Goal: Task Accomplishment & Management: Use online tool/utility

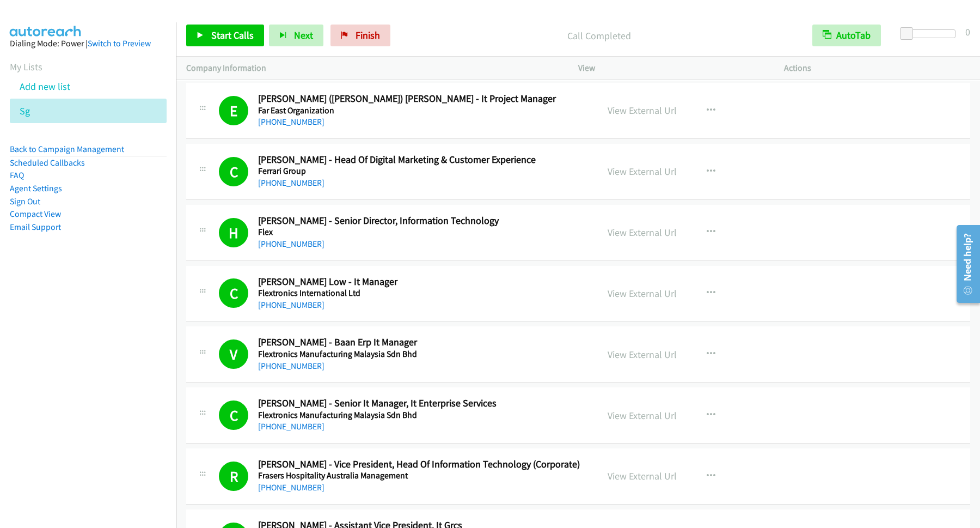
scroll to position [7206, 0]
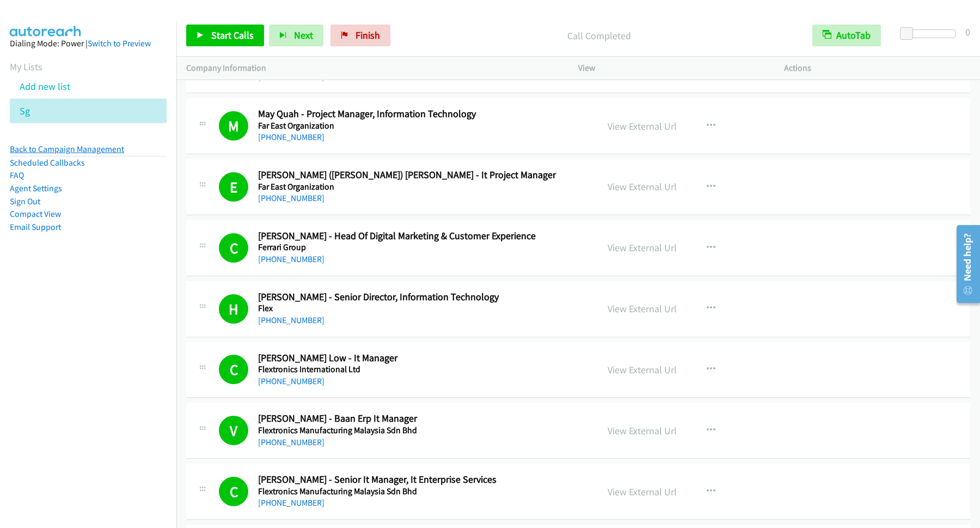
click at [97, 149] on link "Back to Campaign Management" at bounding box center [67, 149] width 114 height 10
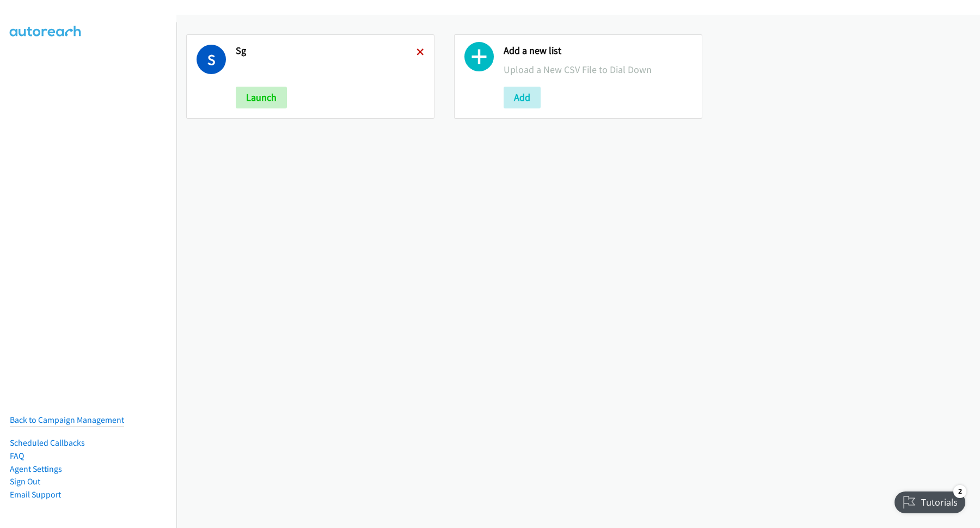
click at [417, 52] on icon at bounding box center [421, 53] width 8 height 8
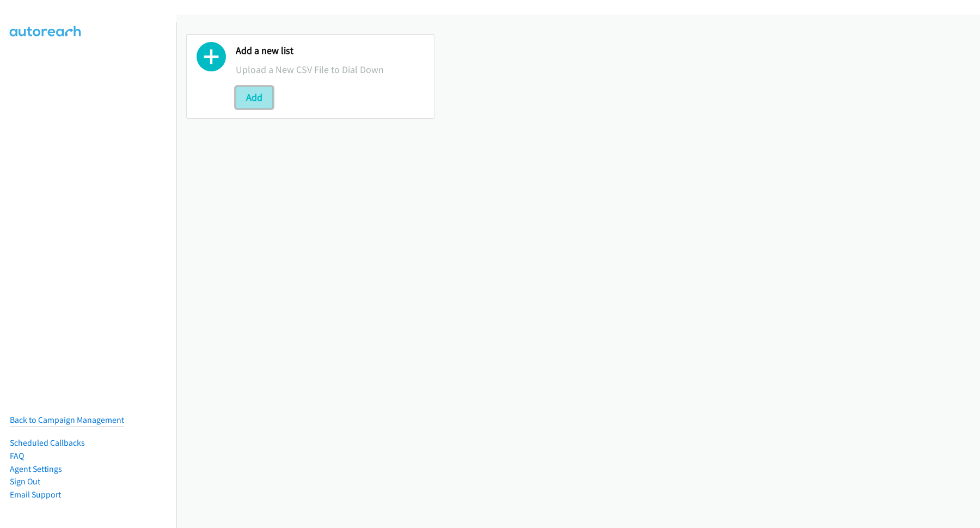
click at [264, 103] on button "Add" at bounding box center [254, 98] width 37 height 22
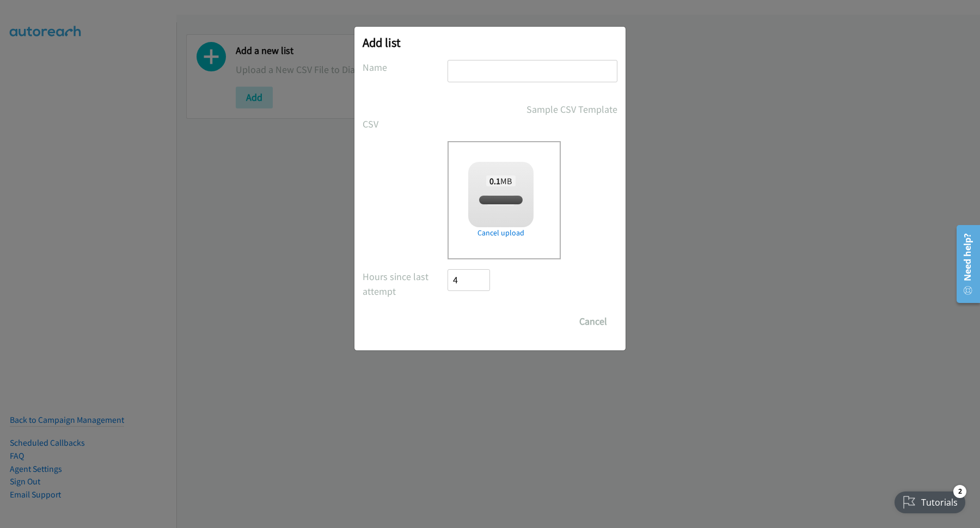
click at [509, 70] on input "text" at bounding box center [533, 71] width 170 height 22
checkbox input "true"
type input "123"
click at [485, 324] on input "Save List" at bounding box center [476, 321] width 57 height 22
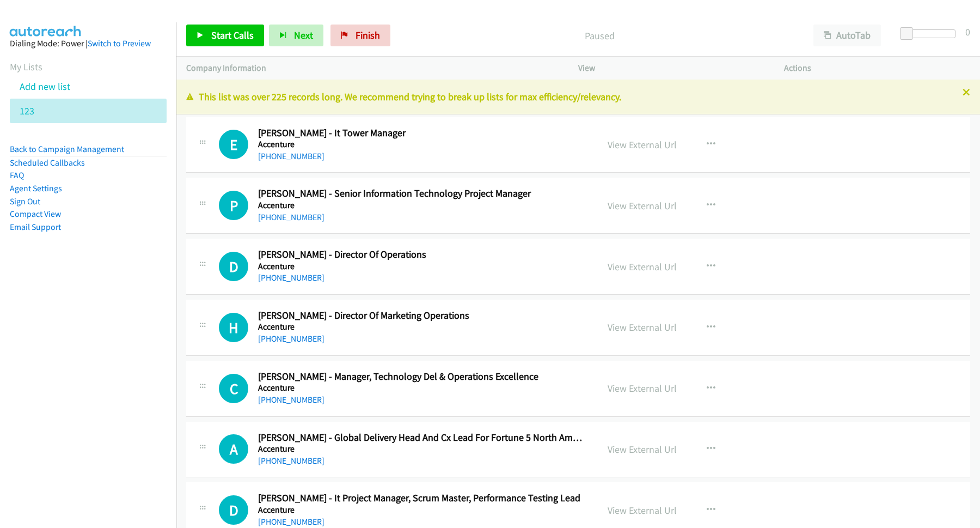
click at [76, 423] on nav "Dialing Mode: Power | Switch to Preview My Lists Add new list 123 Back to Campa…" at bounding box center [88, 286] width 177 height 528
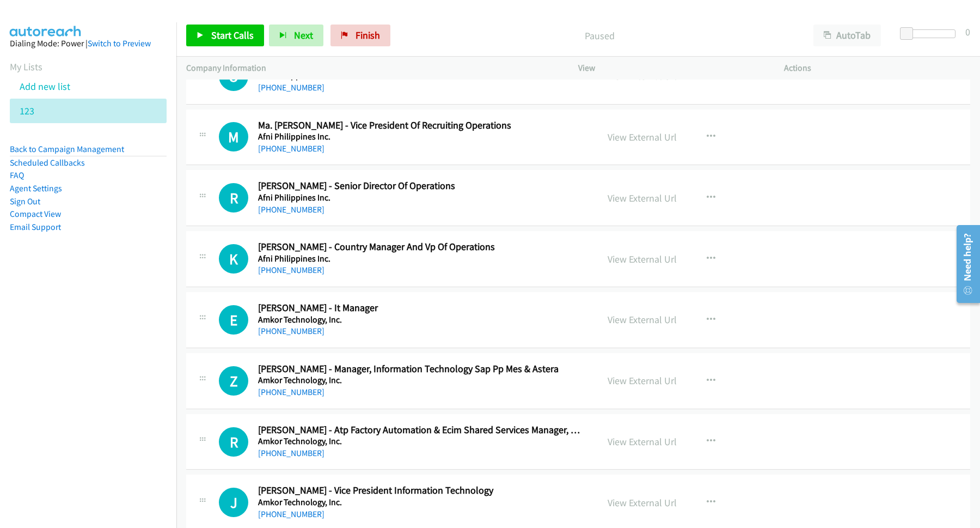
scroll to position [3088, 0]
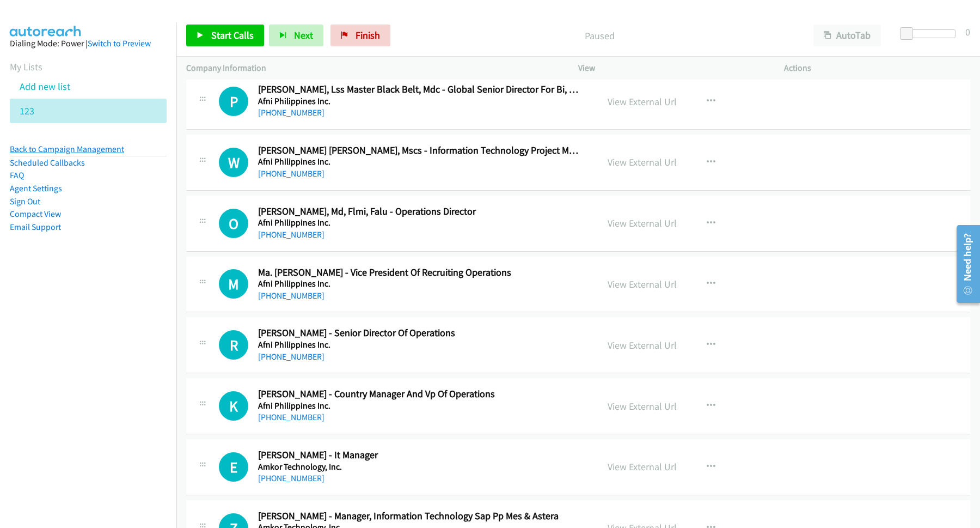
click at [76, 150] on link "Back to Campaign Management" at bounding box center [67, 149] width 114 height 10
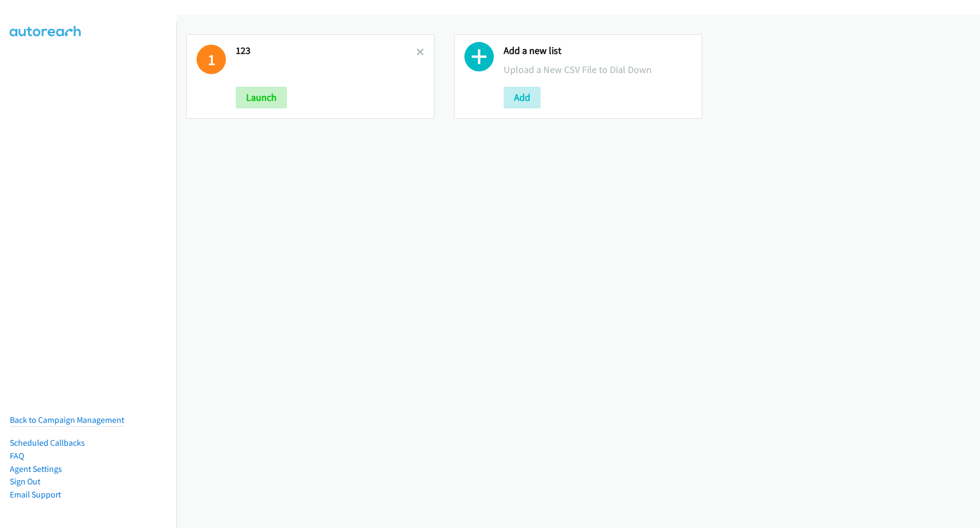
click at [412, 51] on h2 "123" at bounding box center [326, 51] width 181 height 13
click at [417, 53] on icon at bounding box center [421, 53] width 8 height 8
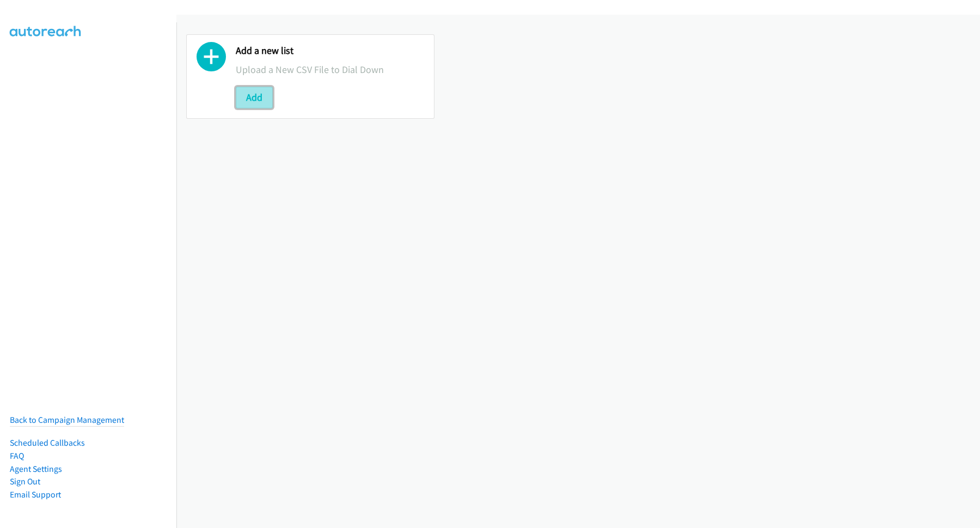
click at [260, 95] on button "Add" at bounding box center [254, 98] width 37 height 22
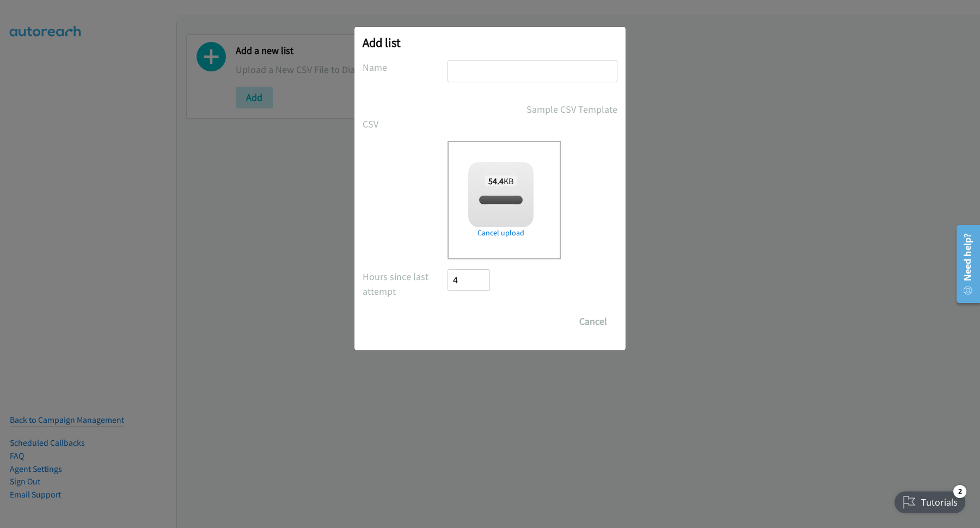
click at [497, 66] on input "text" at bounding box center [533, 71] width 170 height 22
type input "1"
checkbox input "true"
type input "123"
click at [491, 321] on input "Save List" at bounding box center [476, 321] width 57 height 22
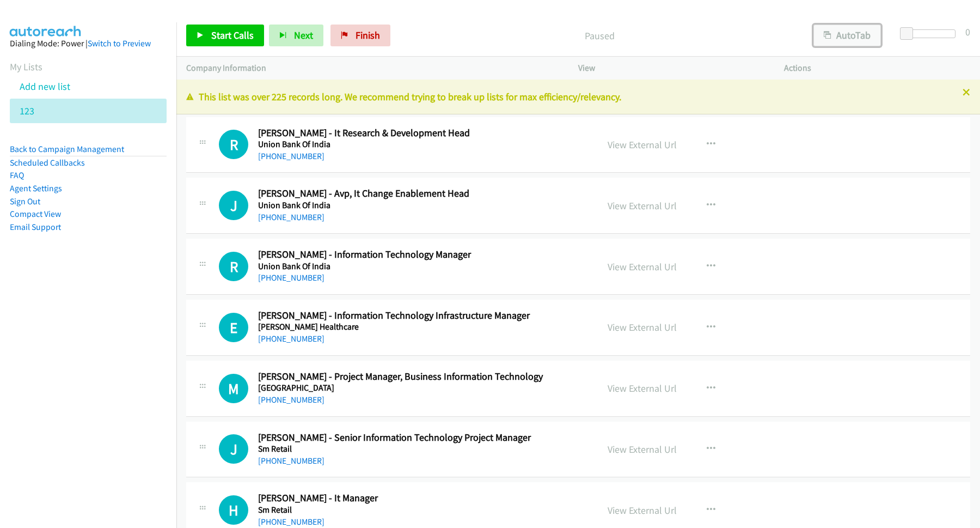
click at [852, 33] on button "AutoTab" at bounding box center [848, 36] width 68 height 22
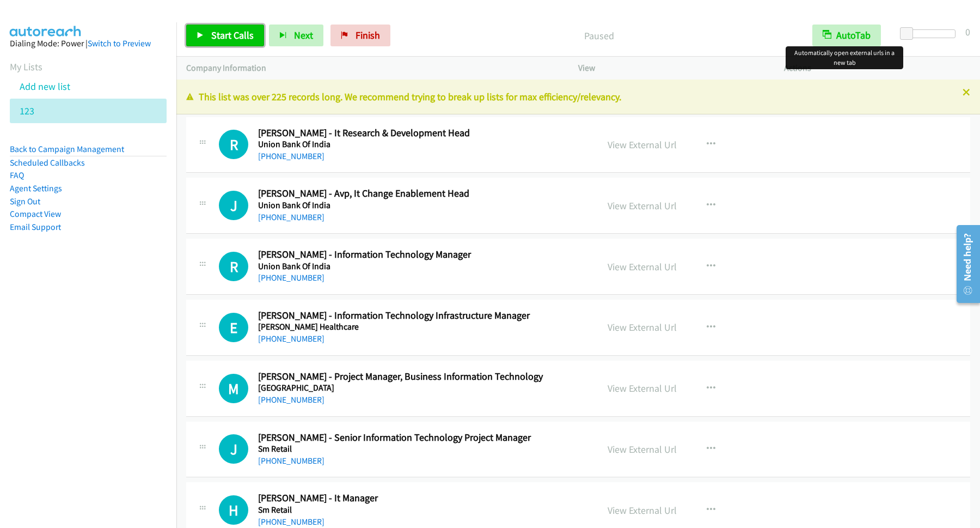
click at [253, 35] on span "Start Calls" at bounding box center [232, 35] width 42 height 13
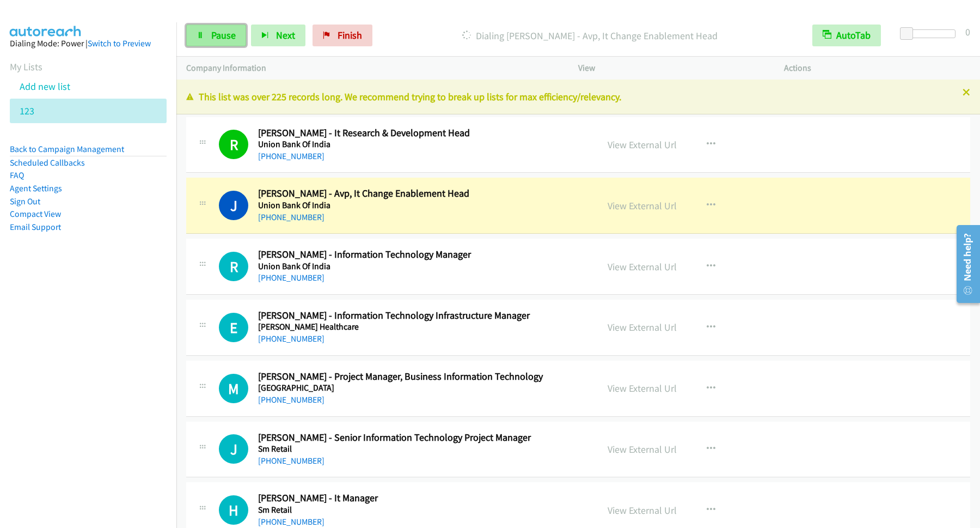
click at [236, 35] on span "Pause" at bounding box center [223, 35] width 25 height 13
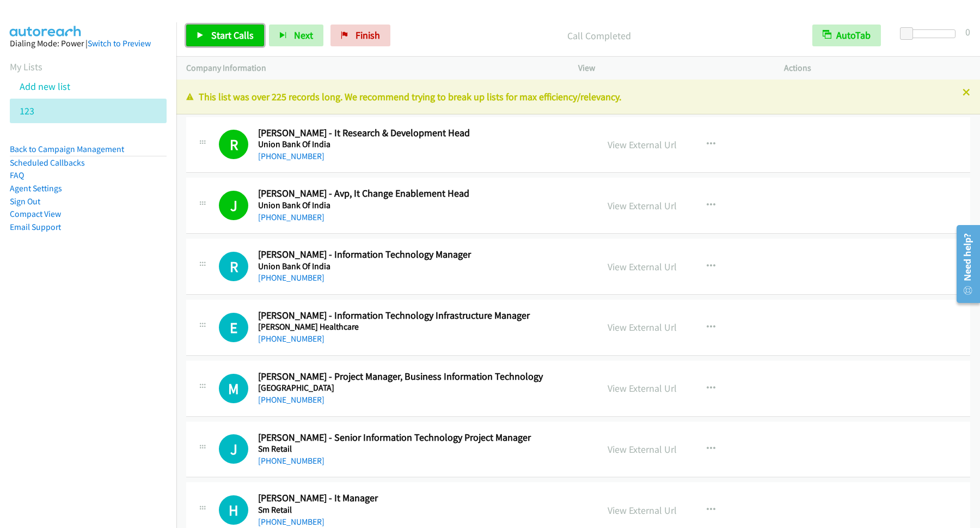
click at [213, 38] on span "Start Calls" at bounding box center [232, 35] width 42 height 13
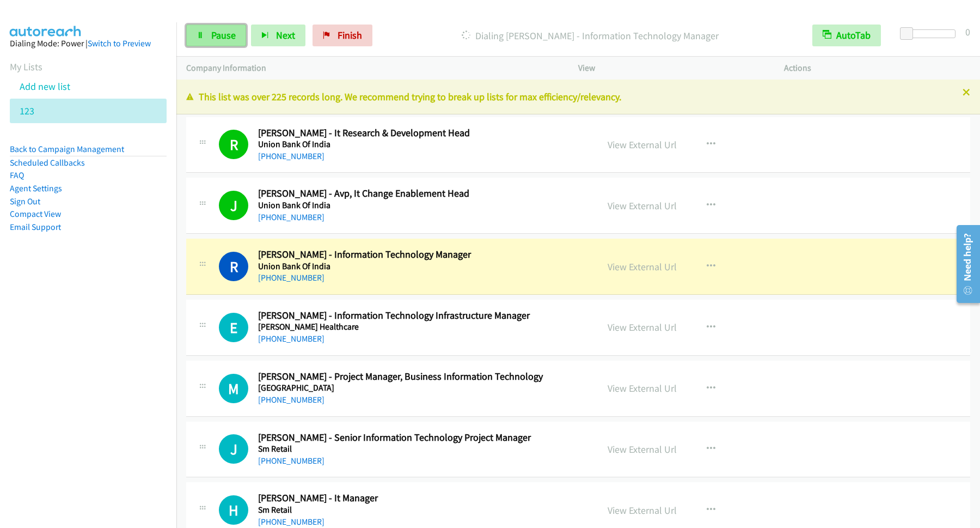
click at [221, 38] on span "Pause" at bounding box center [223, 35] width 25 height 13
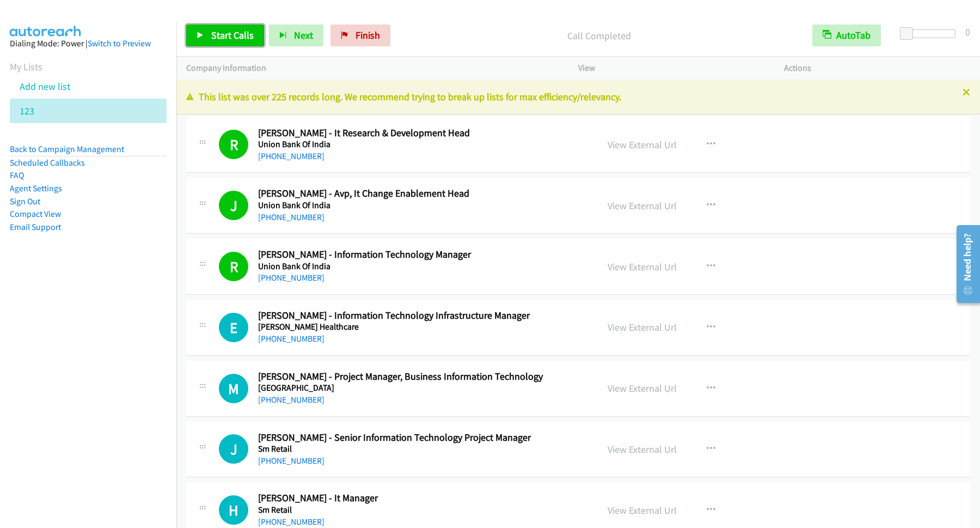
click at [221, 27] on link "Start Calls" at bounding box center [225, 36] width 78 height 22
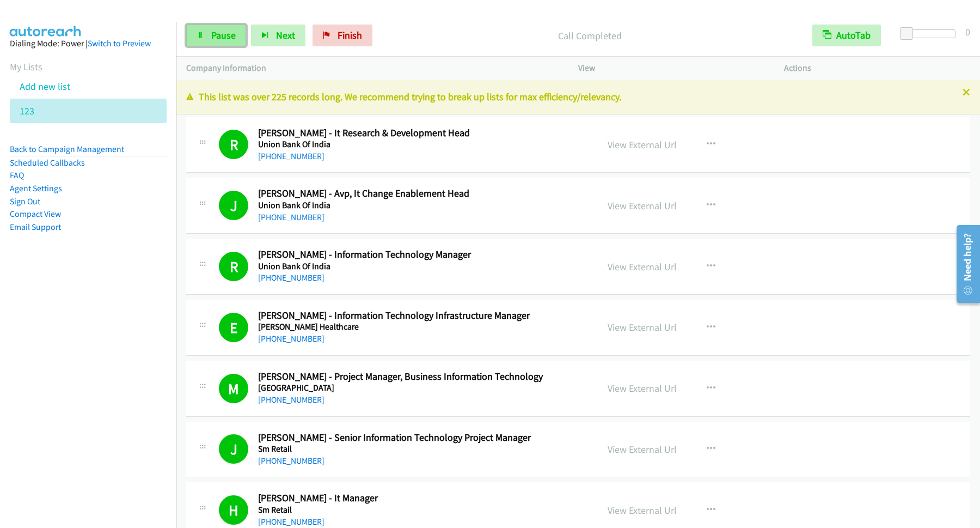
click at [223, 32] on span "Pause" at bounding box center [223, 35] width 25 height 13
click at [240, 33] on span "Start Calls" at bounding box center [232, 35] width 42 height 13
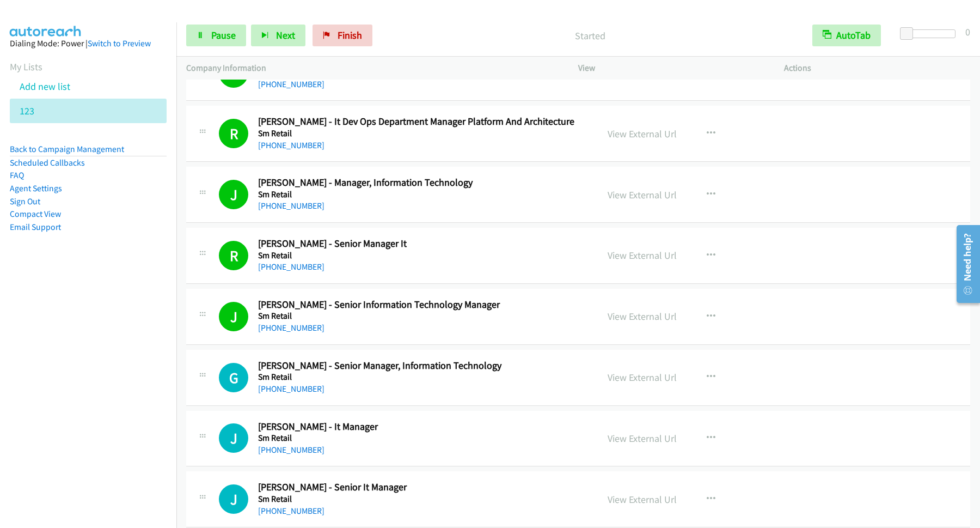
scroll to position [735, 0]
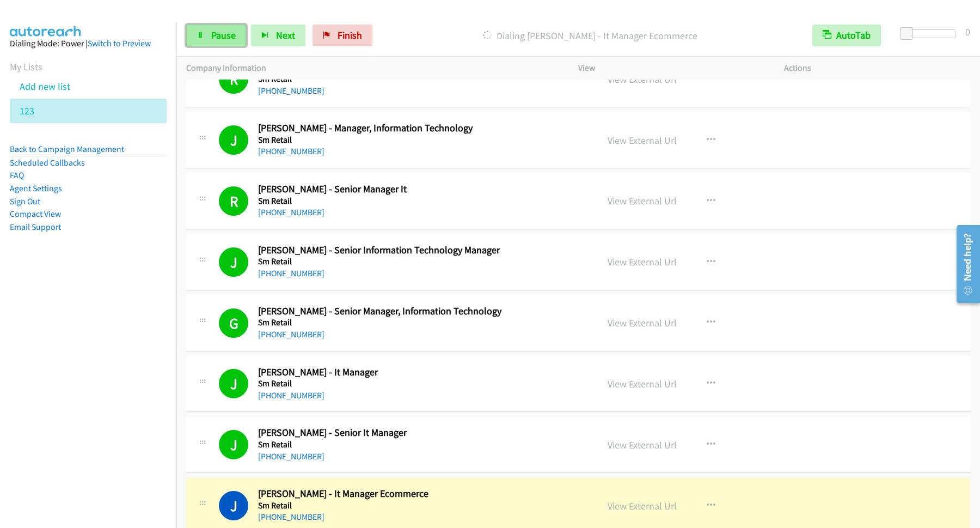
click at [230, 36] on span "Pause" at bounding box center [223, 35] width 25 height 13
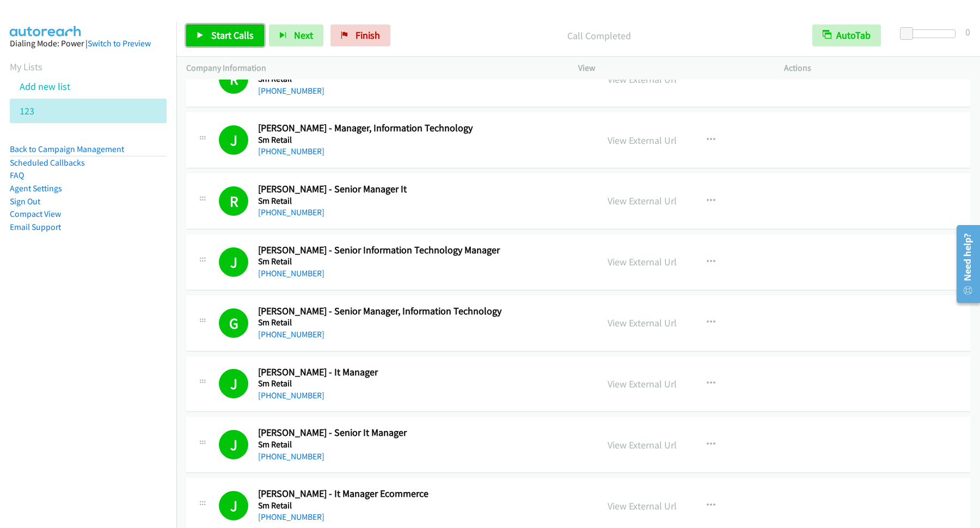
click at [241, 39] on span "Start Calls" at bounding box center [232, 35] width 42 height 13
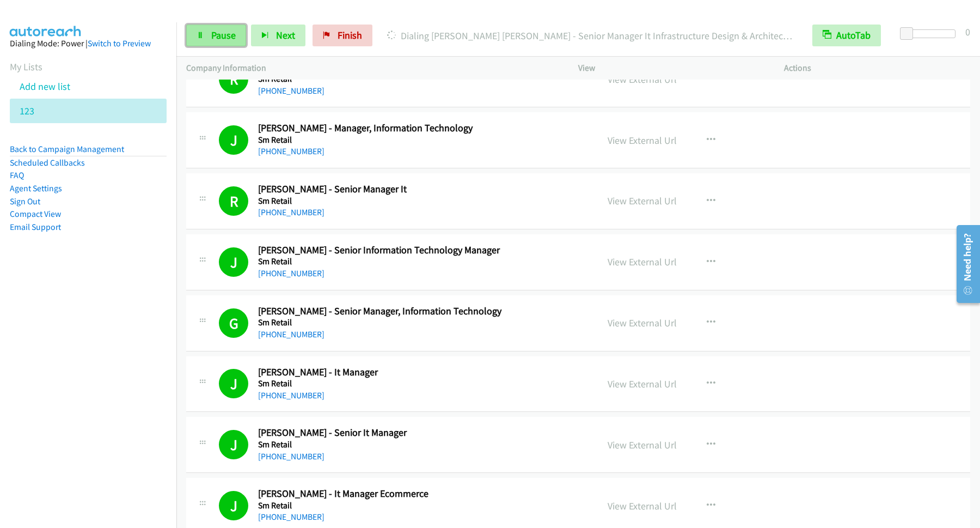
click at [220, 34] on span "Pause" at bounding box center [223, 35] width 25 height 13
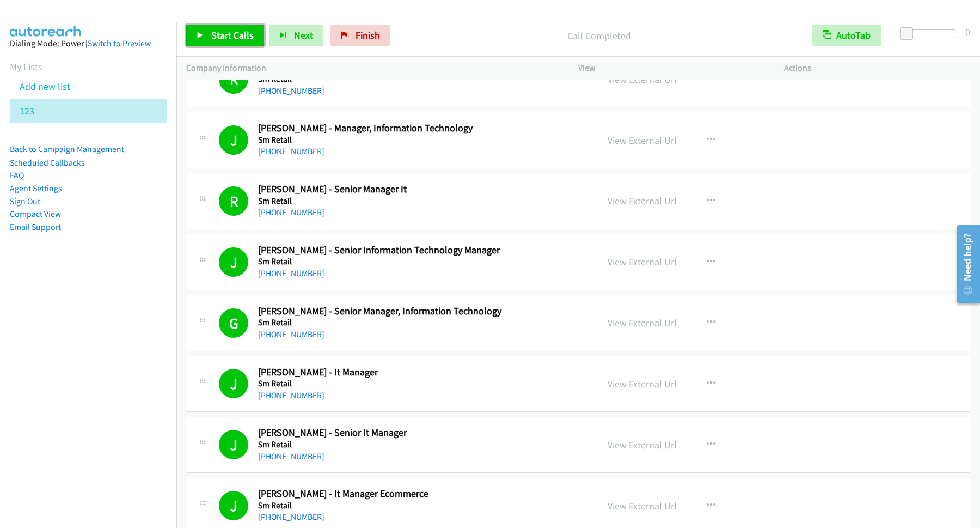
click at [200, 30] on link "Start Calls" at bounding box center [225, 36] width 78 height 22
click at [220, 38] on span "Pause" at bounding box center [223, 35] width 25 height 13
click at [246, 36] on span "Start Calls" at bounding box center [232, 35] width 42 height 13
click at [225, 36] on span "Pause" at bounding box center [223, 35] width 25 height 13
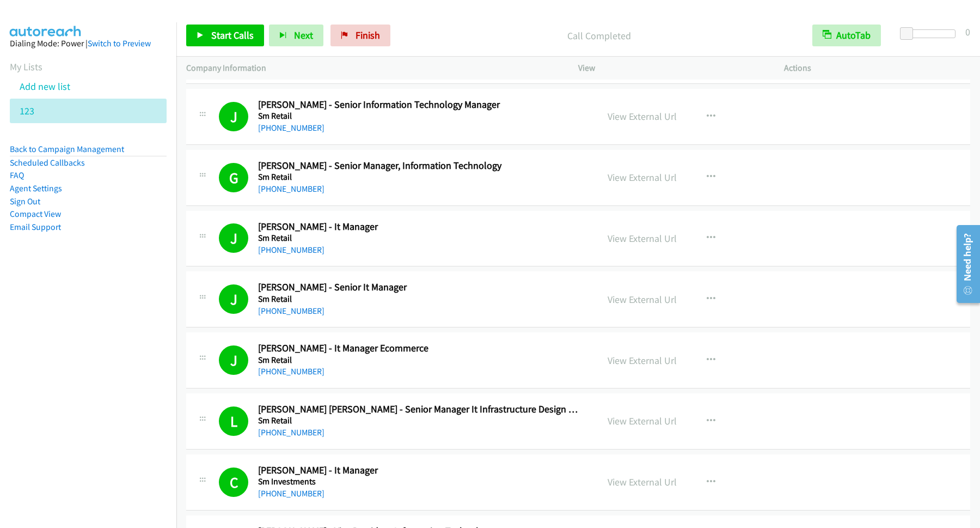
scroll to position [882, 0]
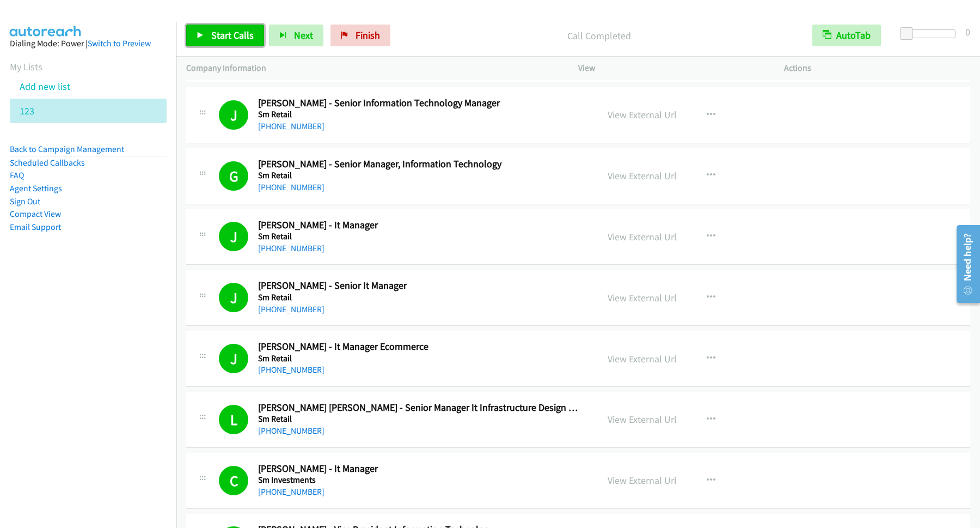
click at [234, 36] on span "Start Calls" at bounding box center [232, 35] width 42 height 13
click at [230, 36] on span "Pause" at bounding box center [223, 35] width 25 height 13
click at [217, 35] on span "Start Calls" at bounding box center [232, 35] width 42 height 13
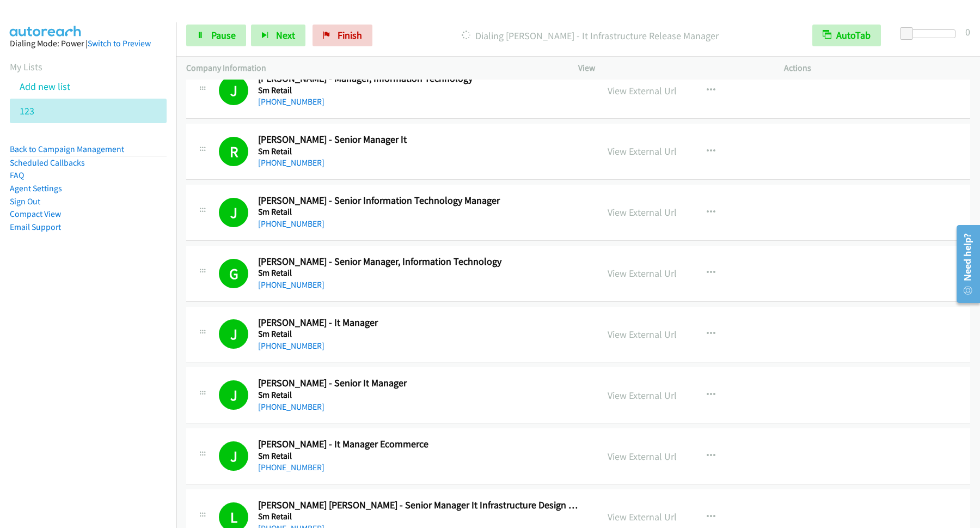
scroll to position [735, 0]
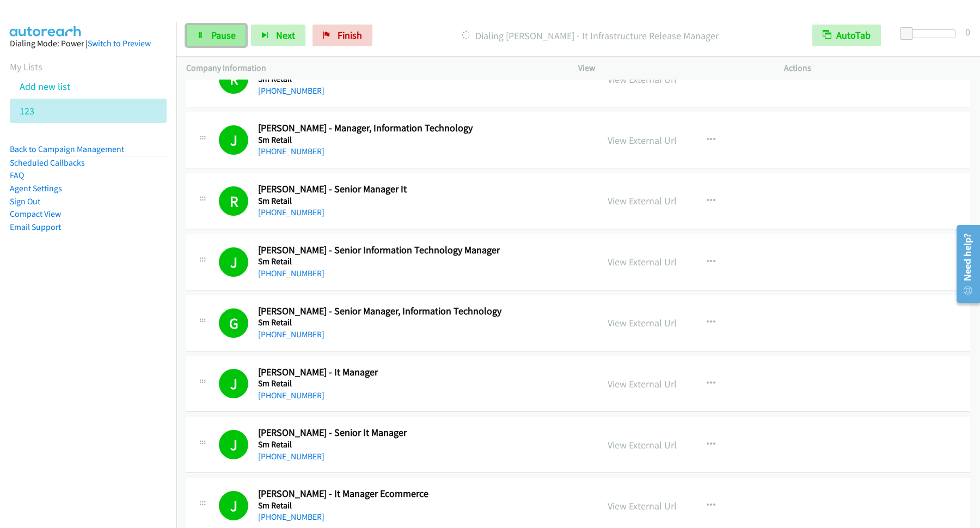
click at [215, 39] on span "Pause" at bounding box center [223, 35] width 25 height 13
click at [224, 38] on span "Start Calls" at bounding box center [232, 35] width 42 height 13
click at [218, 37] on span "Pause" at bounding box center [223, 35] width 25 height 13
click at [253, 35] on span "Start Calls" at bounding box center [232, 35] width 42 height 13
click at [234, 42] on link "Pause" at bounding box center [216, 36] width 60 height 22
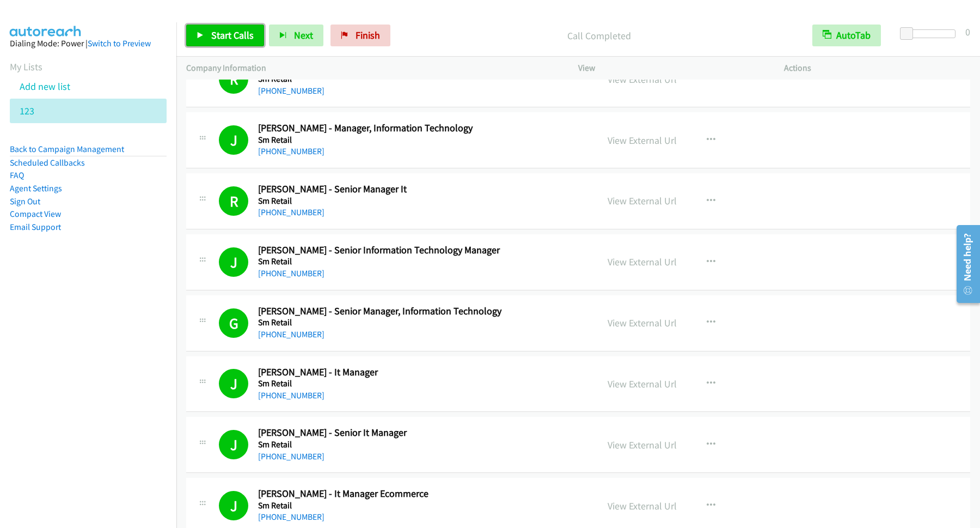
click at [244, 42] on link "Start Calls" at bounding box center [225, 36] width 78 height 22
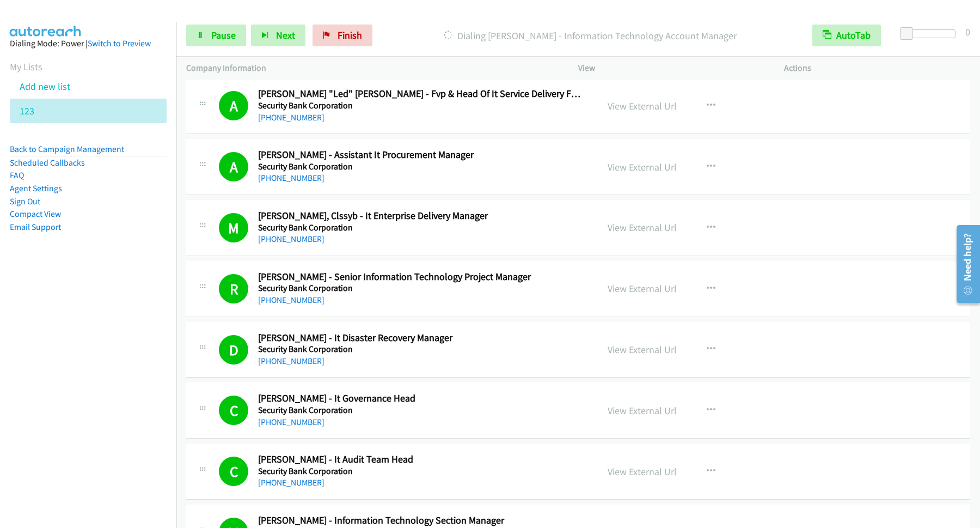
scroll to position [2794, 0]
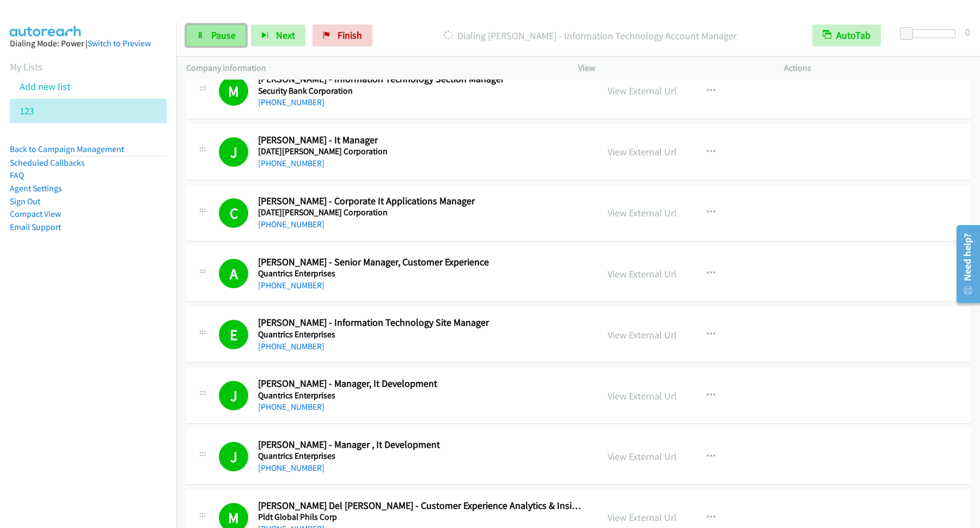
click at [209, 30] on link "Pause" at bounding box center [216, 36] width 60 height 22
click at [231, 37] on span "Start Calls" at bounding box center [232, 35] width 42 height 13
click at [218, 33] on span "Pause" at bounding box center [223, 35] width 25 height 13
click at [214, 33] on span "Start Calls" at bounding box center [232, 35] width 42 height 13
click at [223, 39] on span "Pause" at bounding box center [223, 35] width 25 height 13
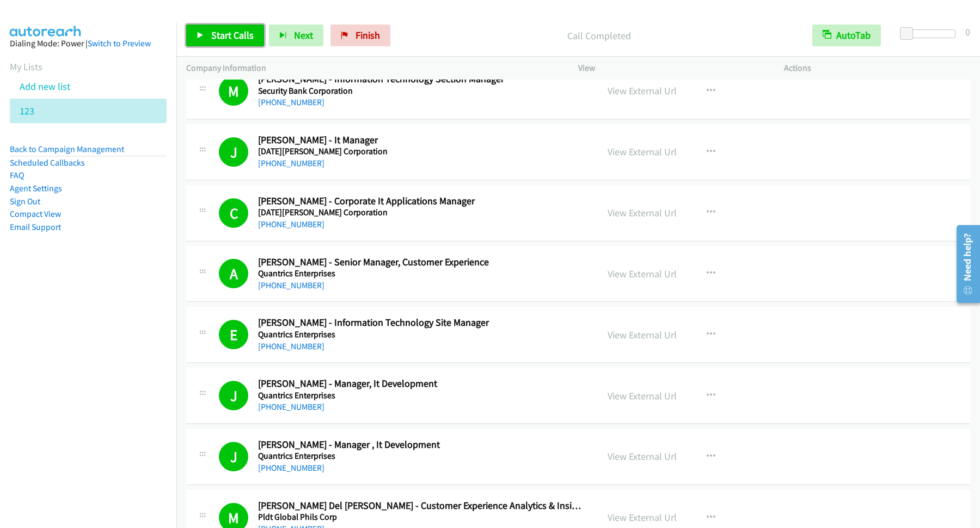
click at [224, 33] on span "Start Calls" at bounding box center [232, 35] width 42 height 13
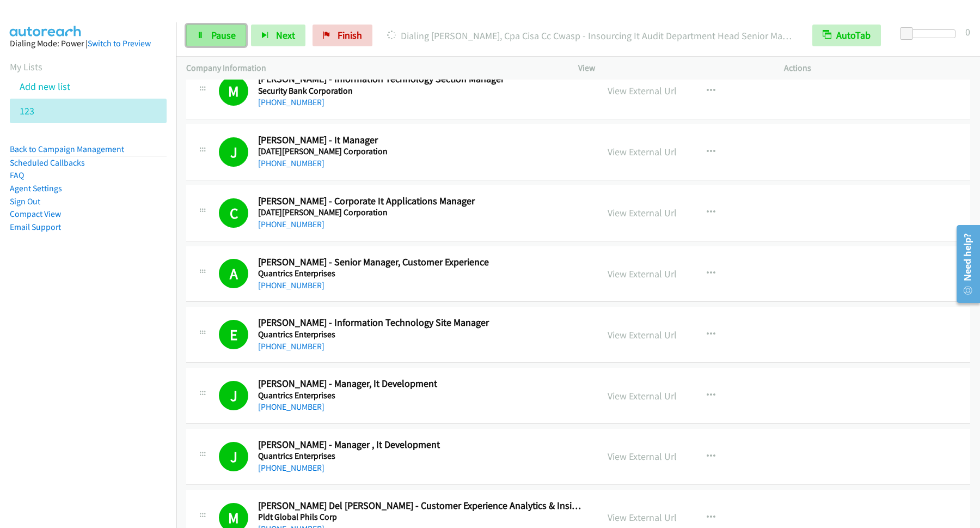
click at [221, 27] on link "Pause" at bounding box center [216, 36] width 60 height 22
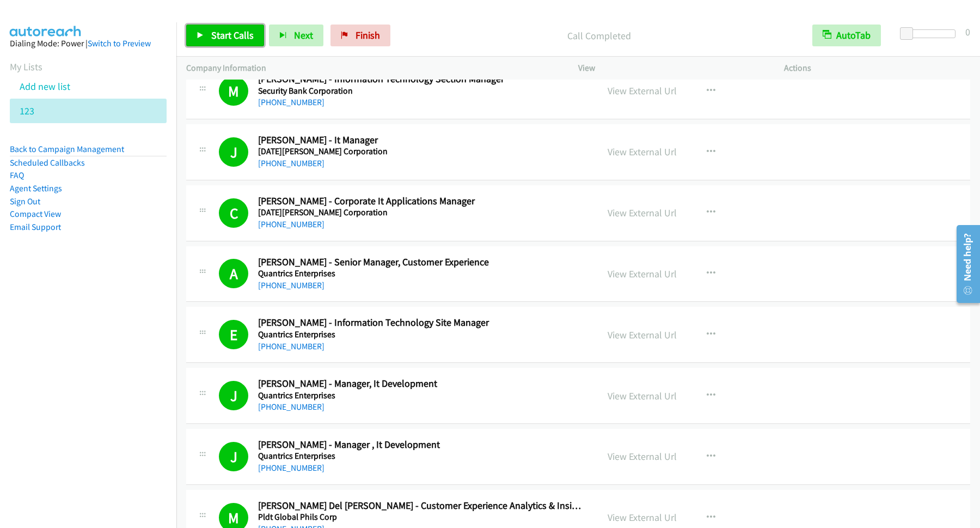
click at [221, 35] on span "Start Calls" at bounding box center [232, 35] width 42 height 13
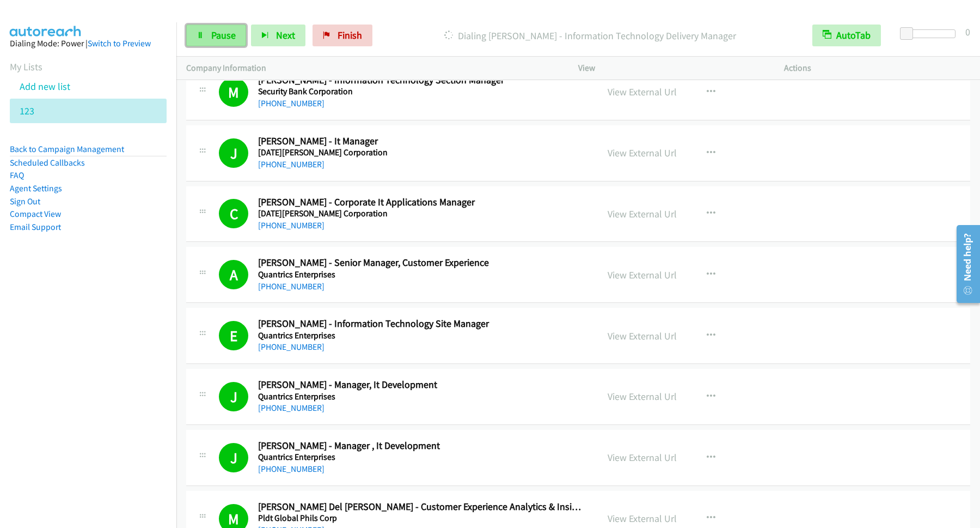
click at [231, 41] on span "Pause" at bounding box center [223, 35] width 25 height 13
click at [228, 29] on link "Start Calls" at bounding box center [225, 36] width 78 height 22
click at [226, 36] on span "Pause" at bounding box center [223, 35] width 25 height 13
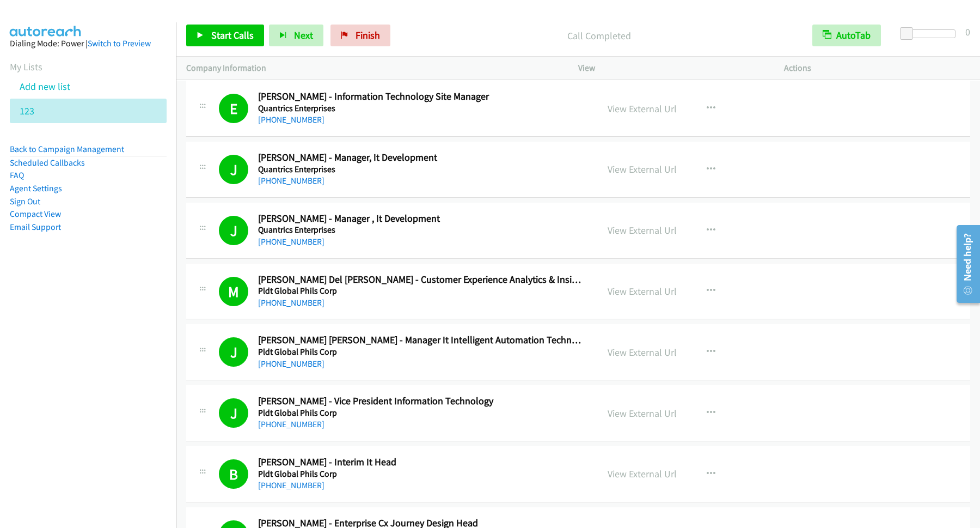
scroll to position [3088, 0]
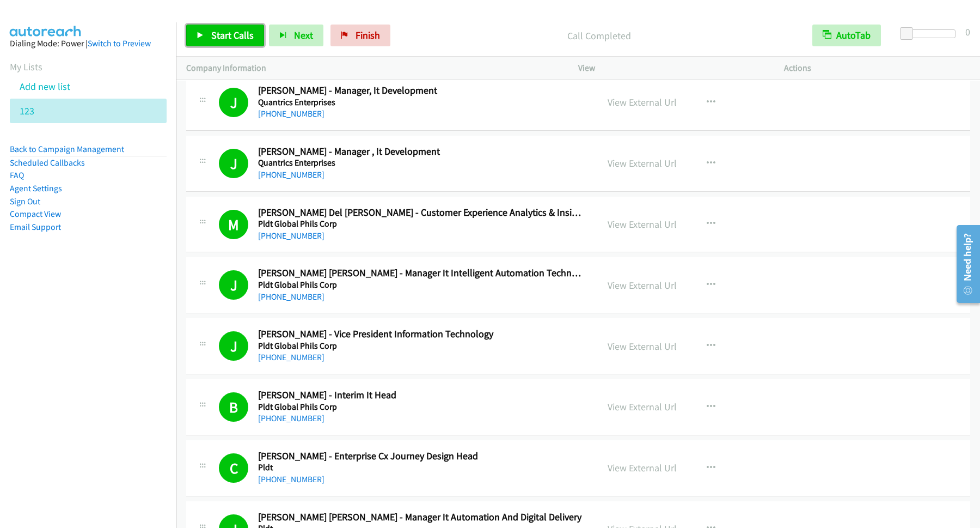
click at [234, 32] on span "Start Calls" at bounding box center [232, 35] width 42 height 13
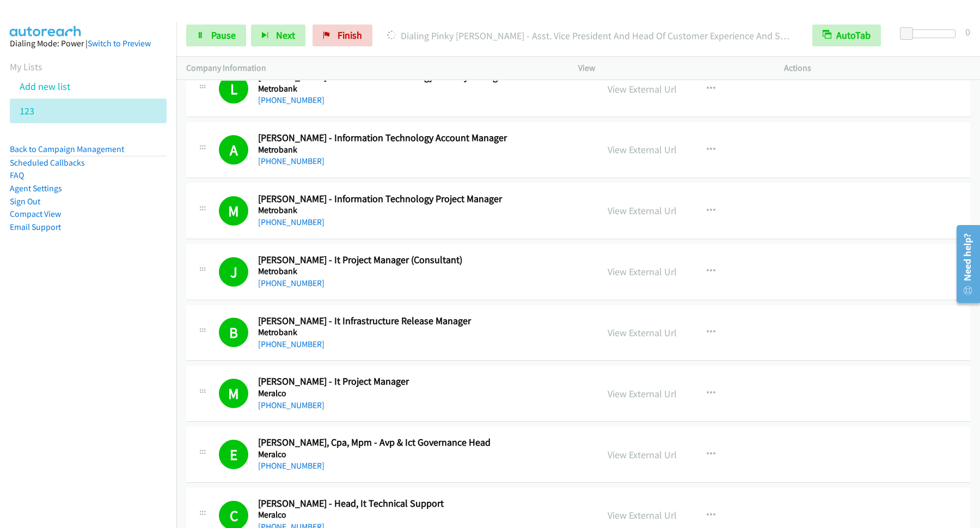
scroll to position [5882, 0]
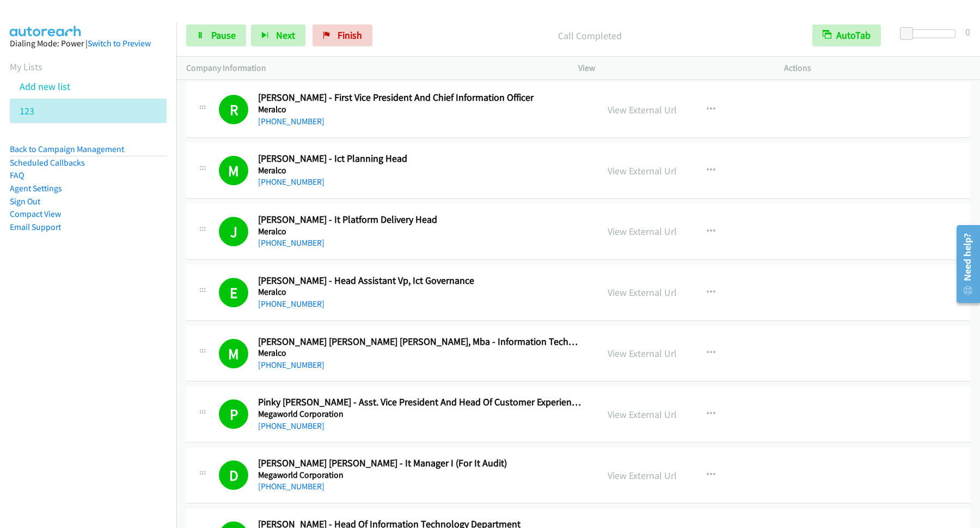
click at [216, 54] on div "Start Calls Pause Next Finish Call Completed AutoTab AutoTab 0" at bounding box center [578, 36] width 804 height 42
click at [223, 44] on link "Pause" at bounding box center [216, 36] width 60 height 22
click at [254, 40] on span "Start Calls" at bounding box center [232, 35] width 42 height 13
click at [204, 40] on link "Pause" at bounding box center [216, 36] width 60 height 22
click at [231, 35] on span "Start Calls" at bounding box center [232, 35] width 42 height 13
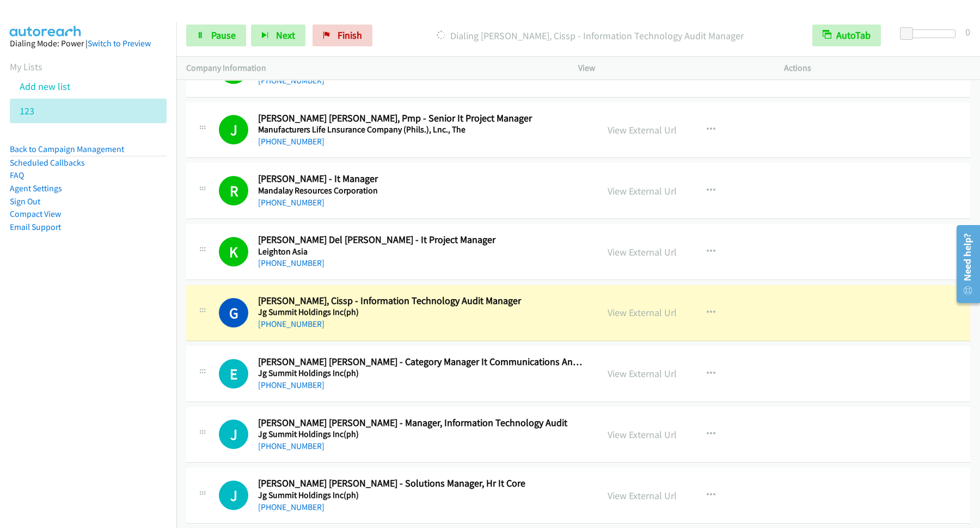
scroll to position [6618, 0]
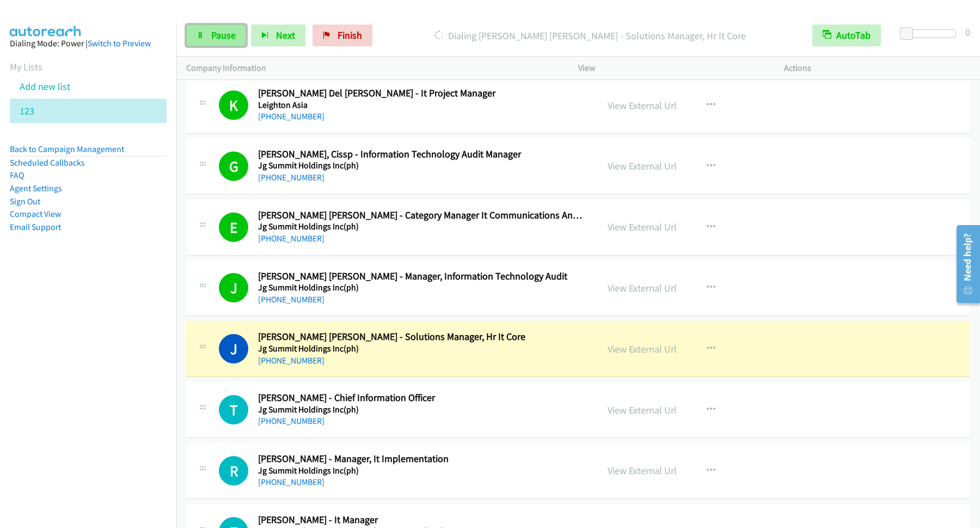
click at [220, 46] on link "Pause" at bounding box center [216, 36] width 60 height 22
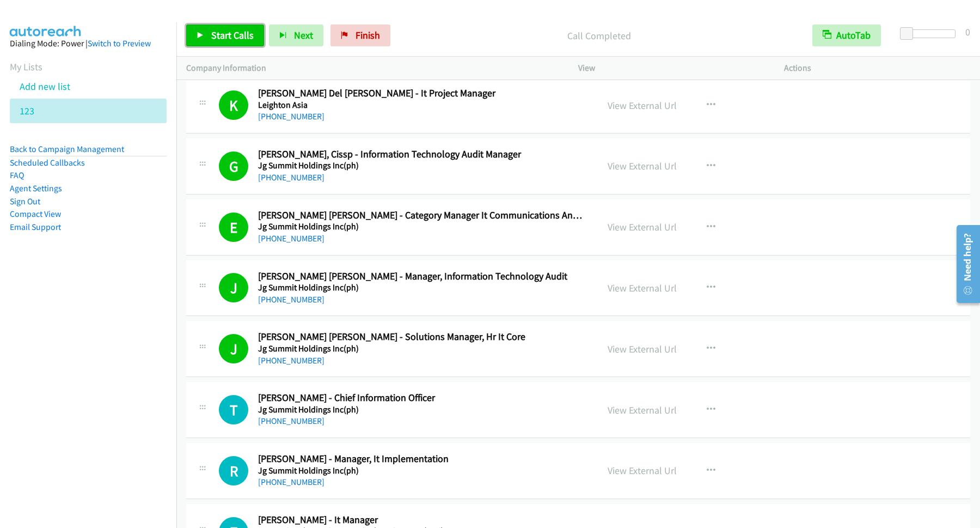
click at [230, 35] on span "Start Calls" at bounding box center [232, 35] width 42 height 13
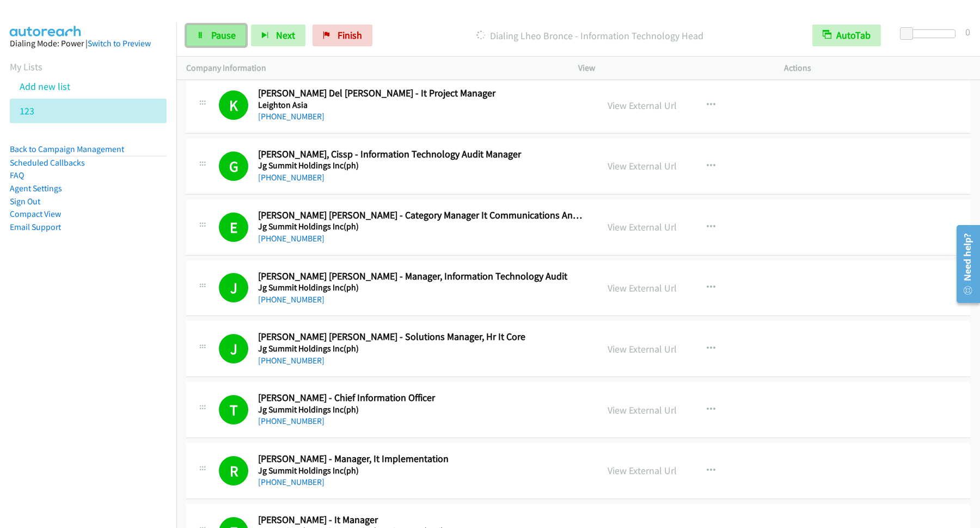
click at [221, 38] on span "Pause" at bounding box center [223, 35] width 25 height 13
click at [245, 41] on span "Start Calls" at bounding box center [232, 35] width 42 height 13
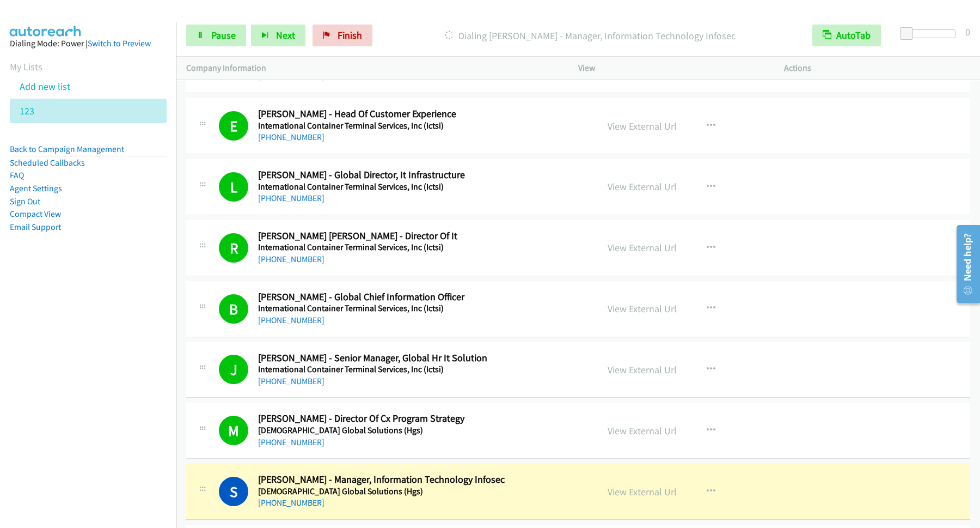
scroll to position [7500, 0]
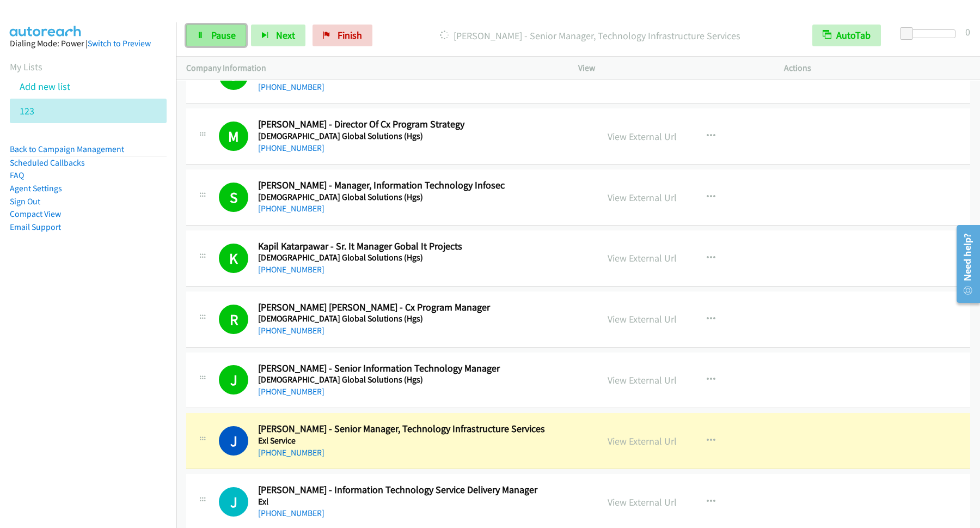
click at [206, 35] on link "Pause" at bounding box center [216, 36] width 60 height 22
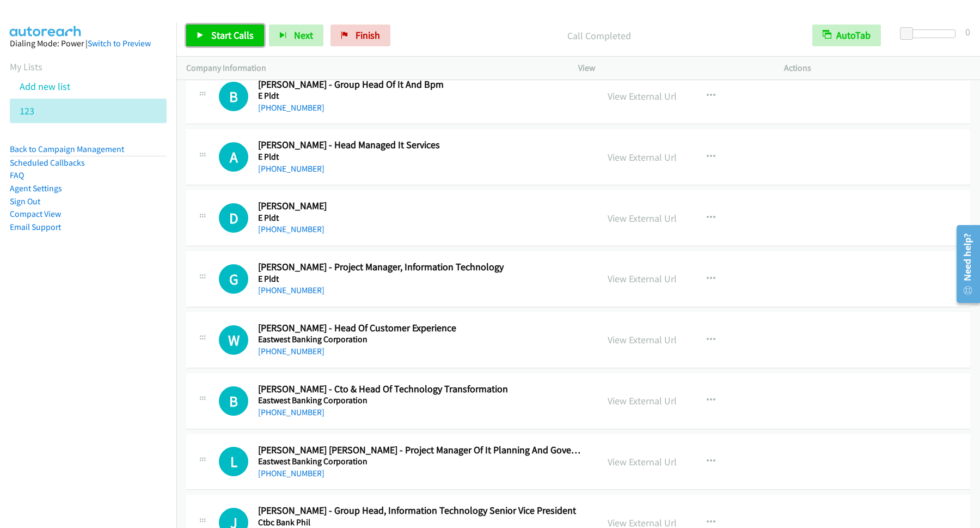
click at [234, 35] on span "Start Calls" at bounding box center [232, 35] width 42 height 13
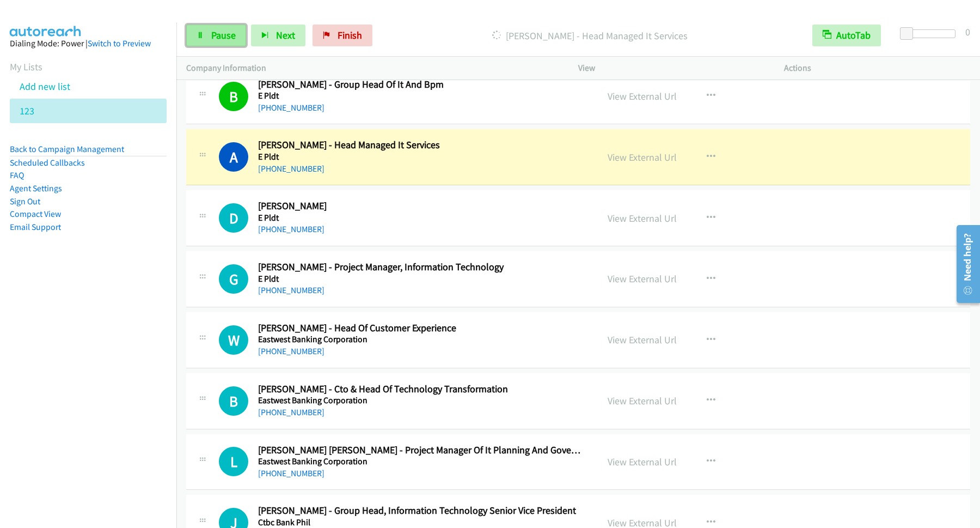
click at [227, 33] on span "Pause" at bounding box center [223, 35] width 25 height 13
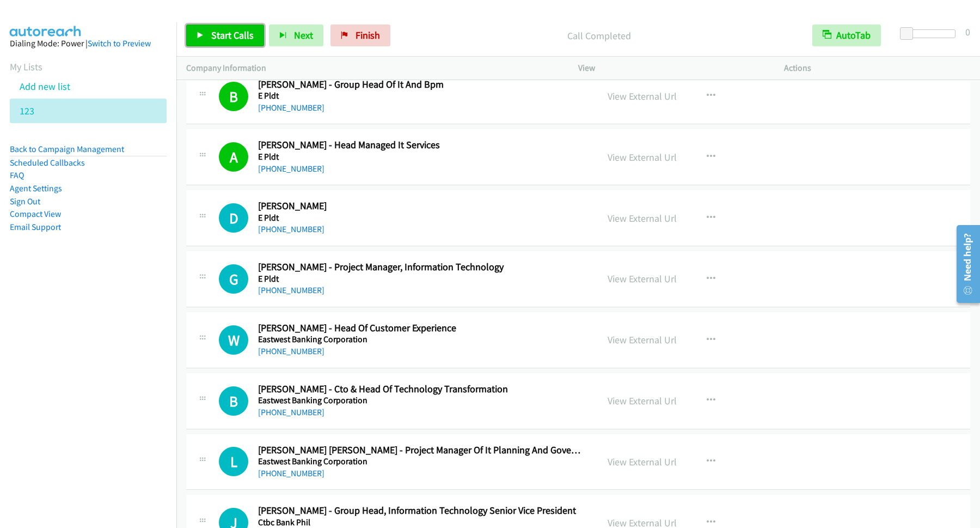
click at [253, 38] on span "Start Calls" at bounding box center [232, 35] width 42 height 13
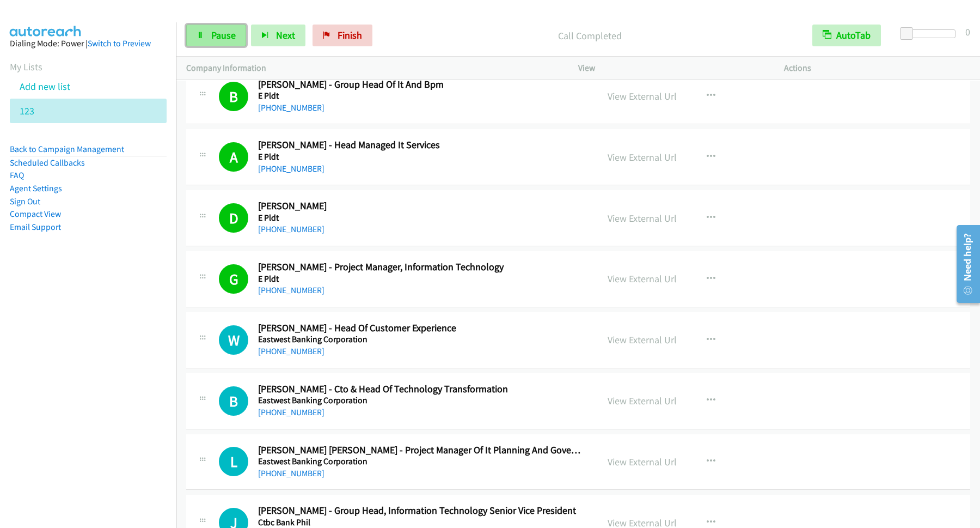
click at [226, 32] on span "Pause" at bounding box center [223, 35] width 25 height 13
click at [251, 38] on span "Start Calls" at bounding box center [232, 35] width 42 height 13
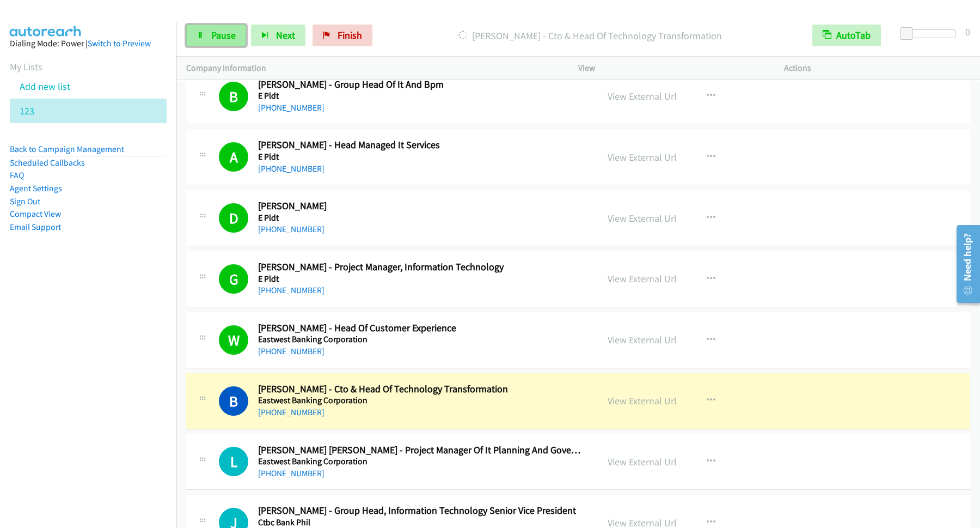
click at [221, 32] on span "Pause" at bounding box center [223, 35] width 25 height 13
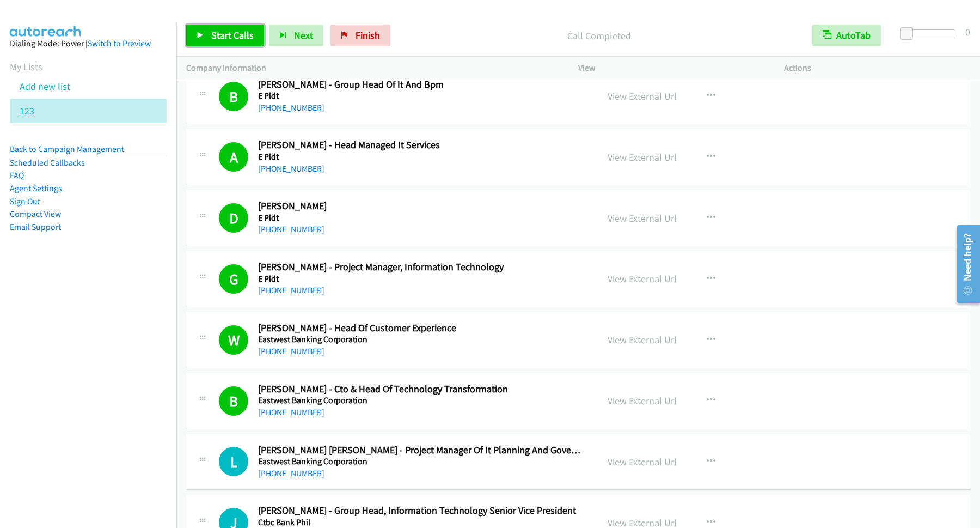
click at [242, 38] on span "Start Calls" at bounding box center [232, 35] width 42 height 13
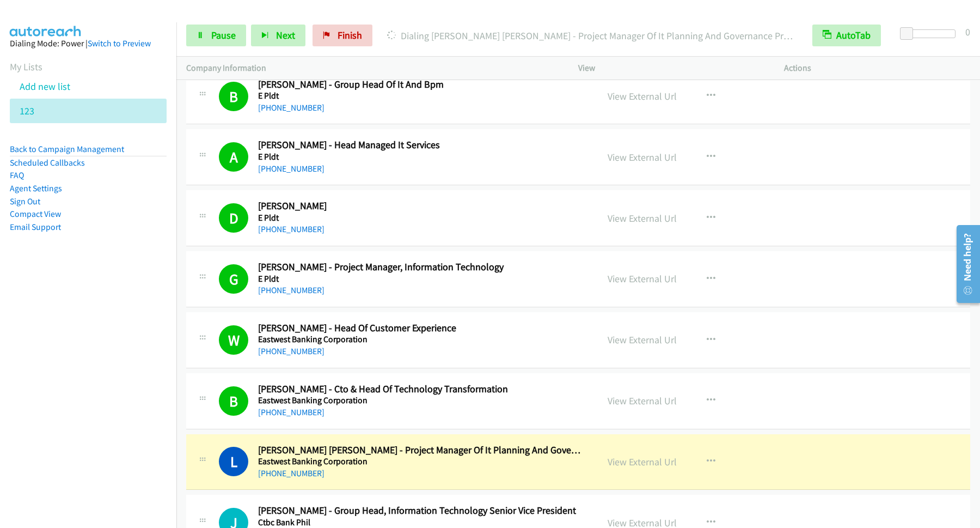
scroll to position [8235, 0]
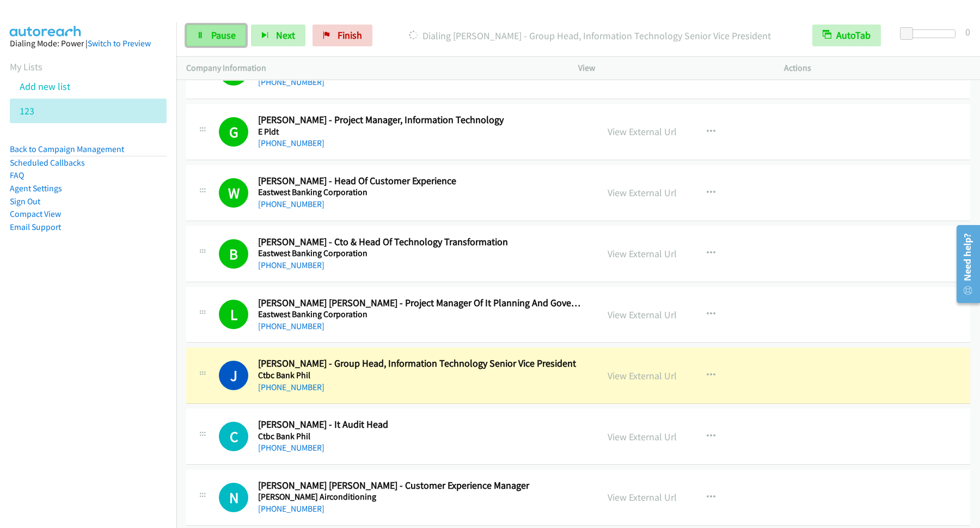
click at [233, 35] on span "Pause" at bounding box center [223, 35] width 25 height 13
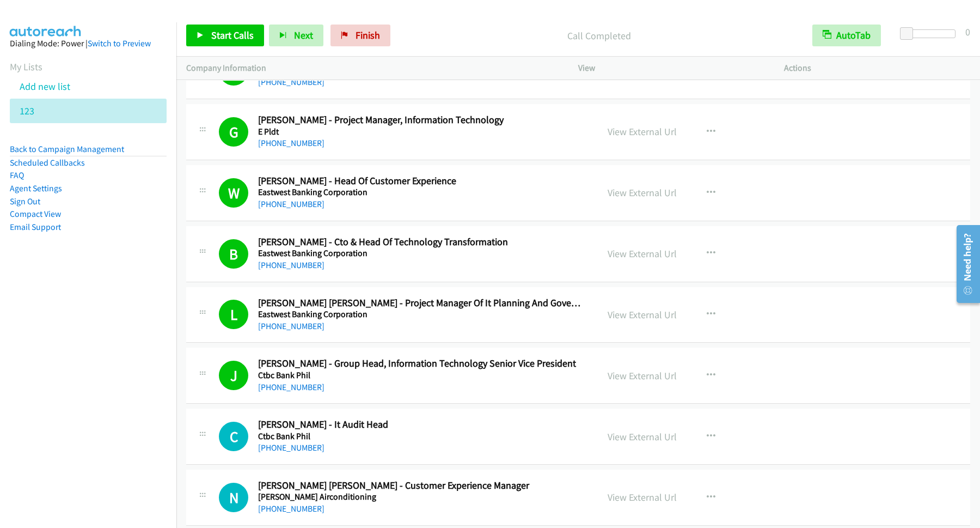
click at [487, 22] on div "Start Calls Pause Next Finish Call Completed AutoTab AutoTab 0" at bounding box center [578, 36] width 804 height 42
click at [242, 39] on span "Start Calls" at bounding box center [232, 35] width 42 height 13
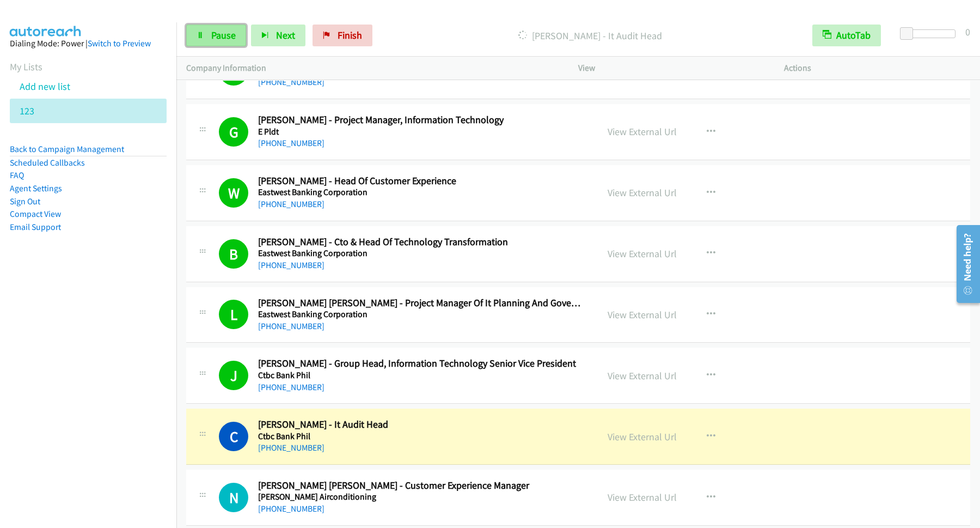
click at [225, 43] on link "Pause" at bounding box center [216, 36] width 60 height 22
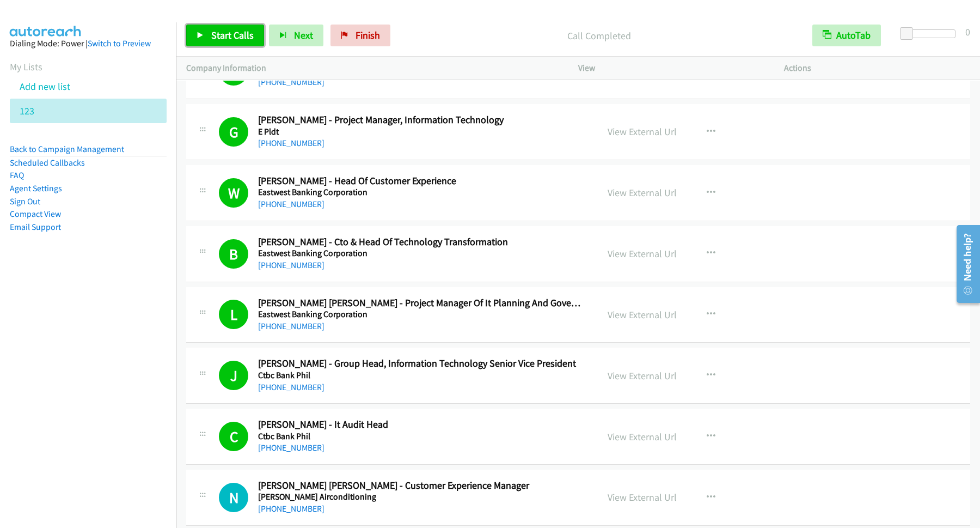
click at [239, 37] on span "Start Calls" at bounding box center [232, 35] width 42 height 13
click at [228, 38] on span "Pause" at bounding box center [223, 35] width 25 height 13
click at [224, 31] on span "Start Calls" at bounding box center [232, 35] width 42 height 13
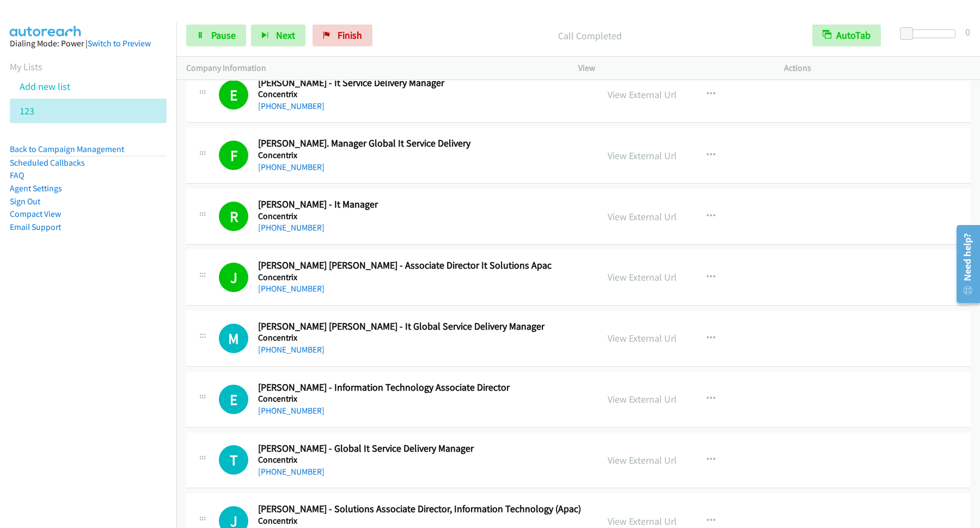
scroll to position [9118, 0]
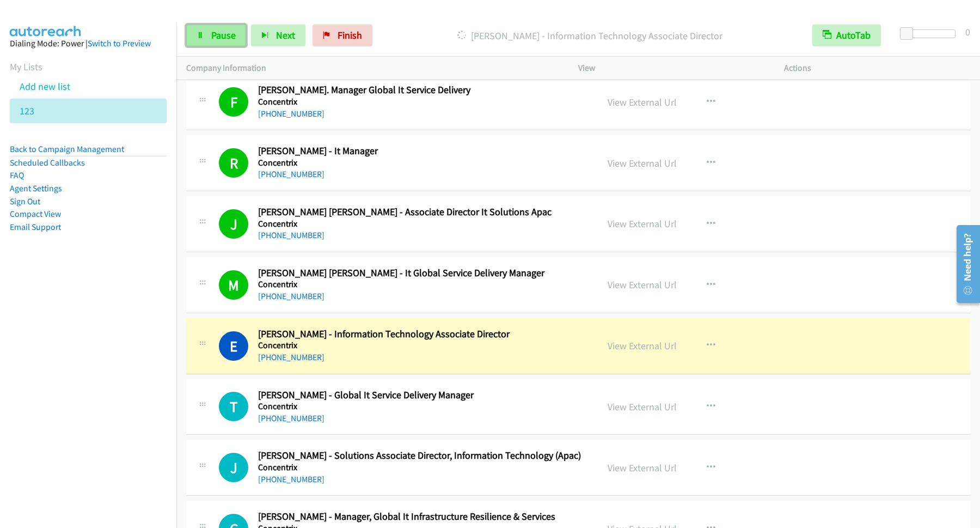
click at [239, 30] on link "Pause" at bounding box center [216, 36] width 60 height 22
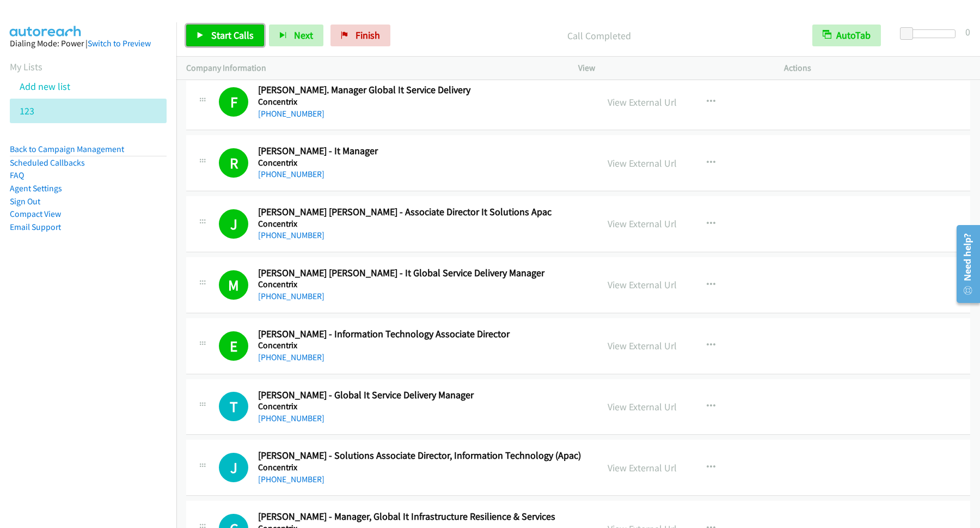
click at [248, 33] on span "Start Calls" at bounding box center [232, 35] width 42 height 13
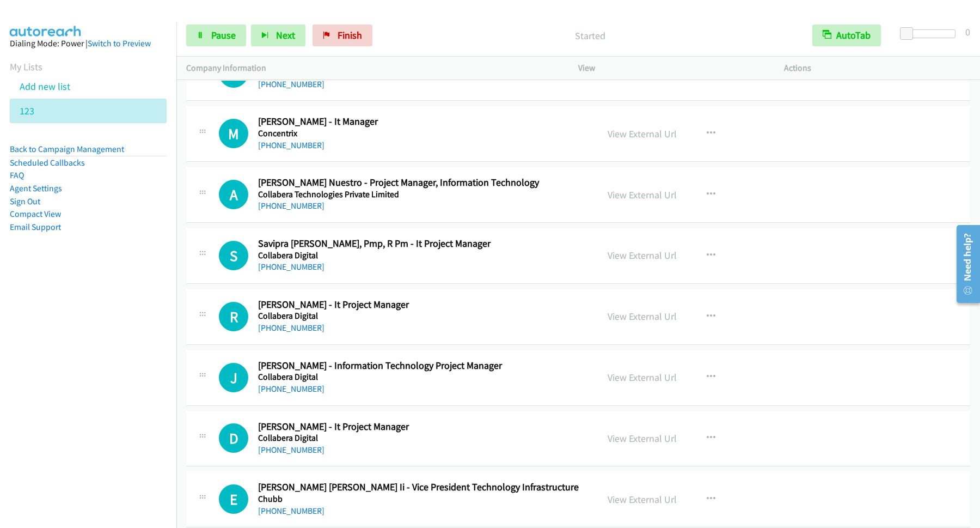
scroll to position [10147, 0]
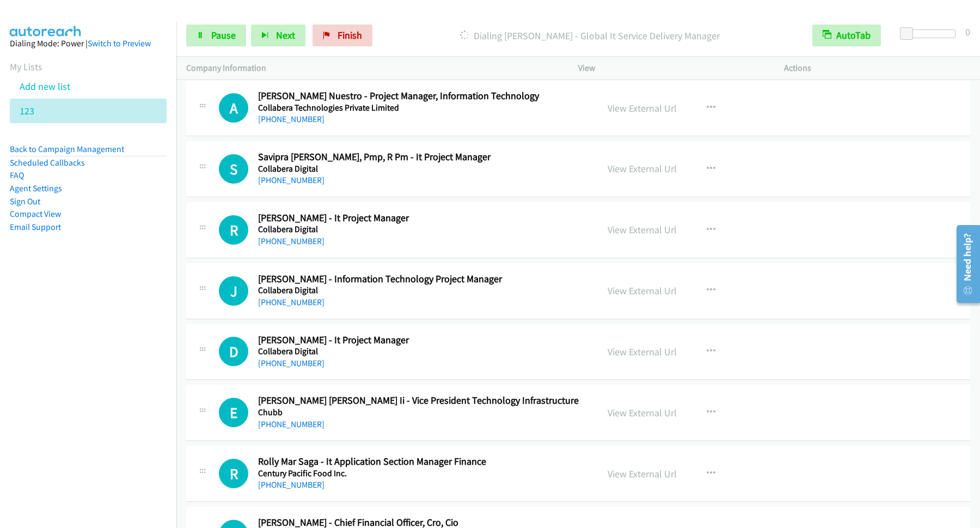
click at [218, 24] on div "Start Calls Pause Next Finish Dialing [PERSON_NAME] - Global It Service Deliver…" at bounding box center [578, 36] width 804 height 42
click at [231, 40] on span "Pause" at bounding box center [223, 35] width 25 height 13
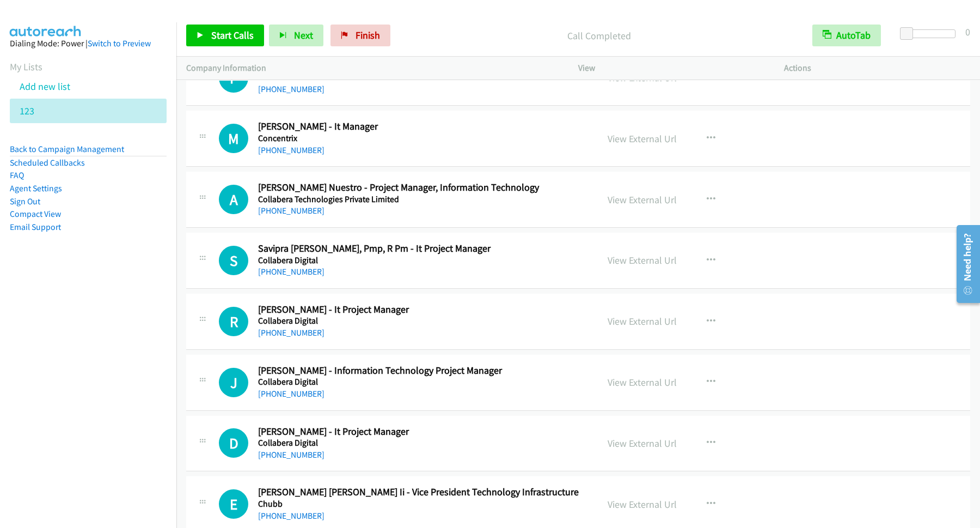
scroll to position [10000, 0]
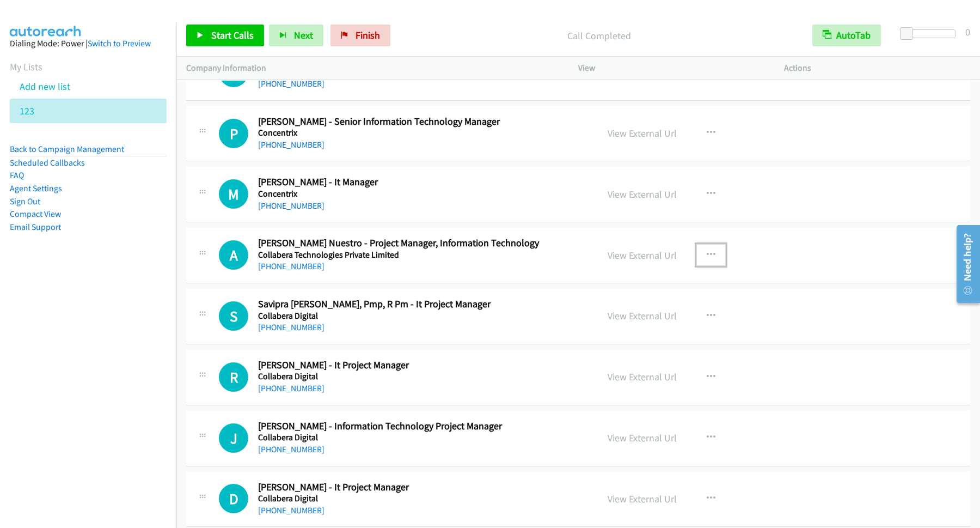
click at [707, 259] on icon "button" at bounding box center [711, 255] width 9 height 9
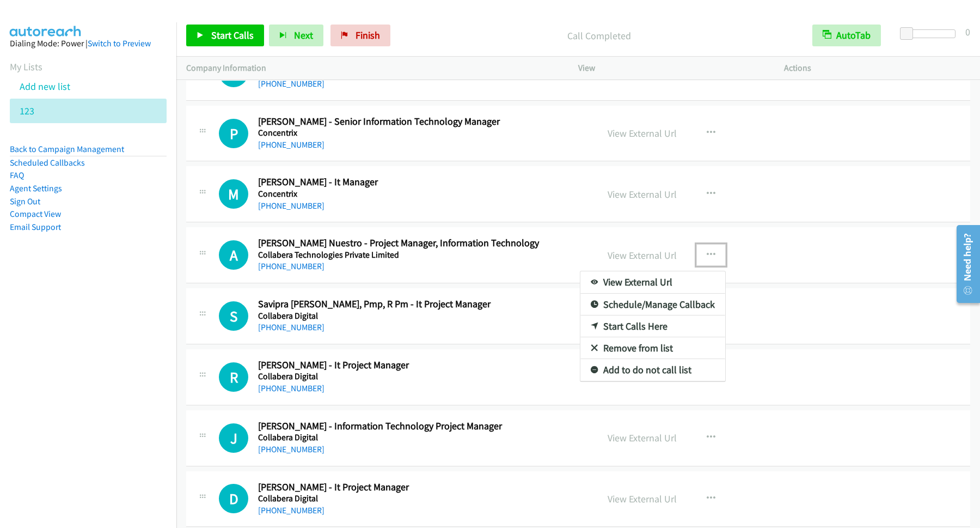
click at [646, 337] on link "Start Calls Here" at bounding box center [653, 326] width 145 height 22
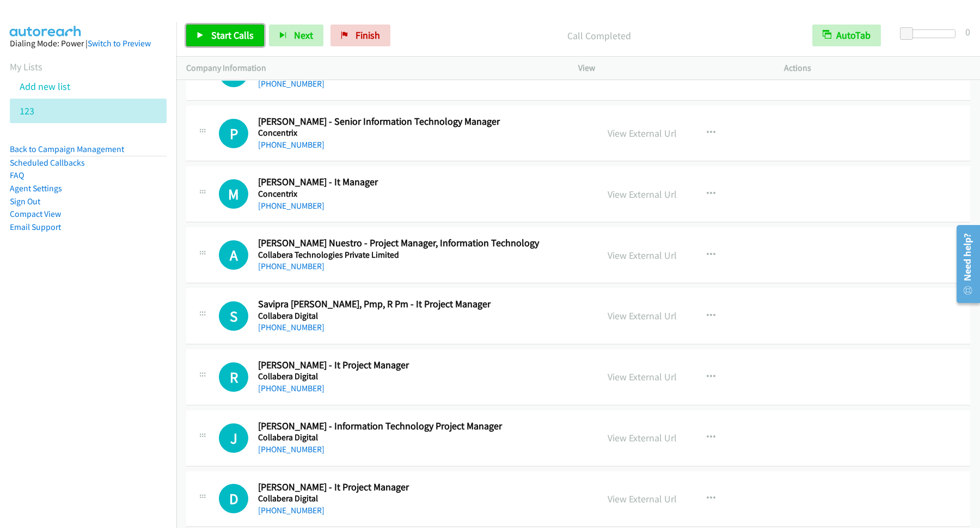
click at [223, 35] on span "Start Calls" at bounding box center [232, 35] width 42 height 13
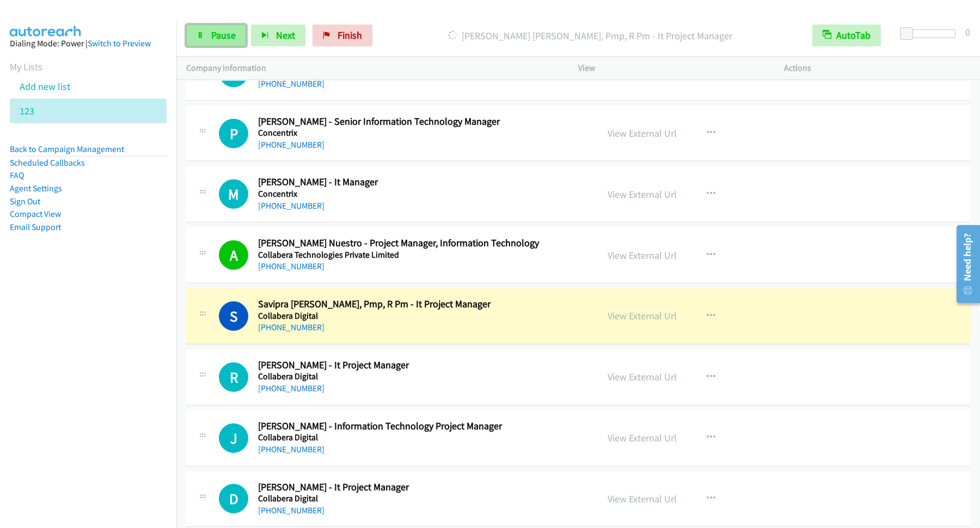
click at [228, 37] on span "Pause" at bounding box center [223, 35] width 25 height 13
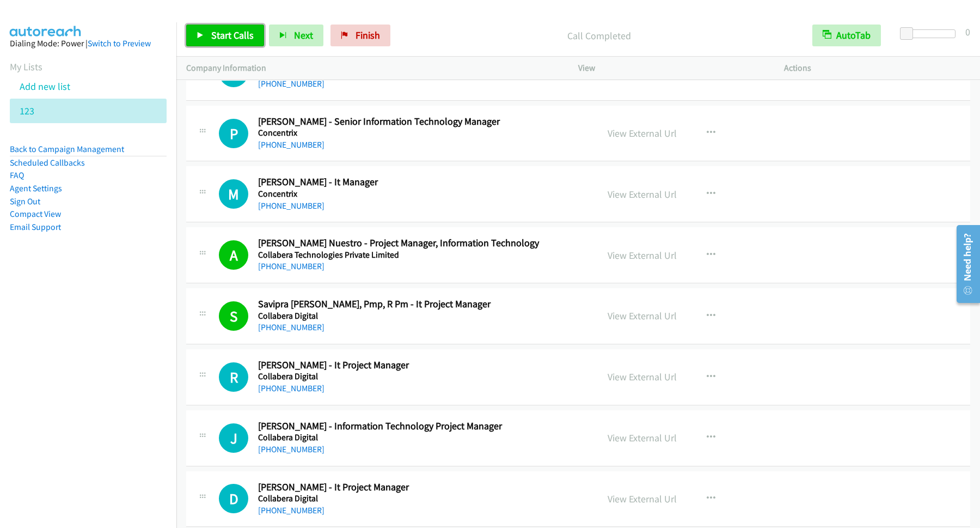
click at [253, 26] on link "Start Calls" at bounding box center [225, 36] width 78 height 22
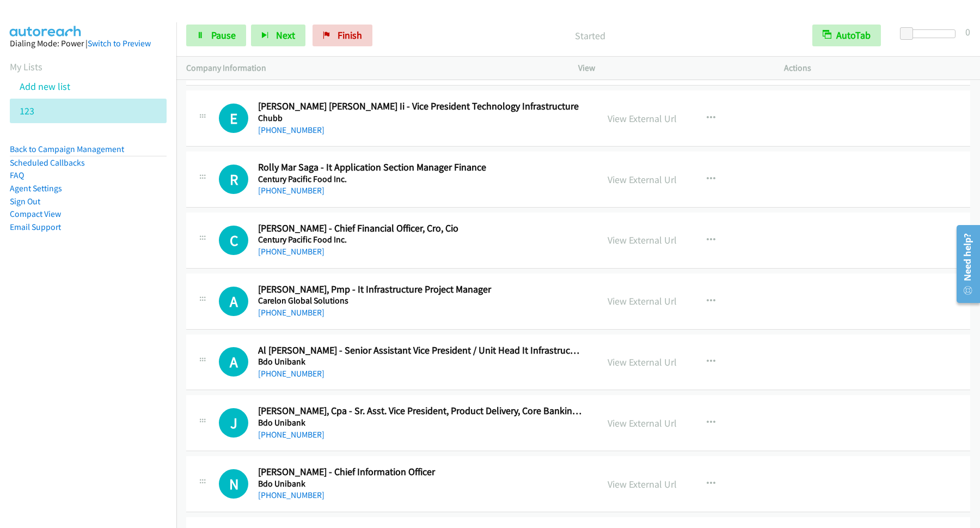
scroll to position [10294, 0]
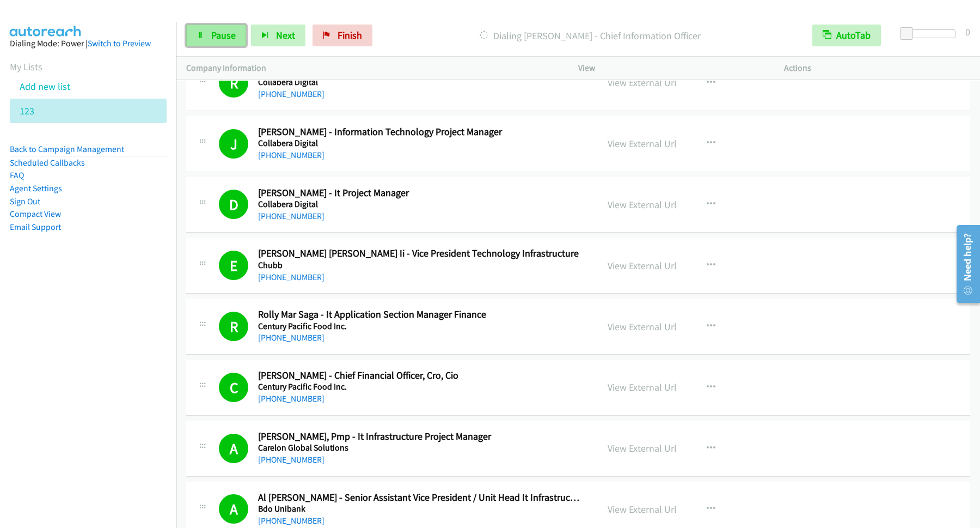
click at [215, 37] on span "Pause" at bounding box center [223, 35] width 25 height 13
click at [236, 41] on span "Start Calls" at bounding box center [232, 35] width 42 height 13
click at [230, 34] on span "Pause" at bounding box center [223, 35] width 25 height 13
click at [235, 34] on span "Start Calls" at bounding box center [232, 35] width 42 height 13
click at [216, 19] on div "Start Calls Pause Next Finish Dialing [PERSON_NAME] - It Solutions Delivery, In…" at bounding box center [578, 36] width 804 height 42
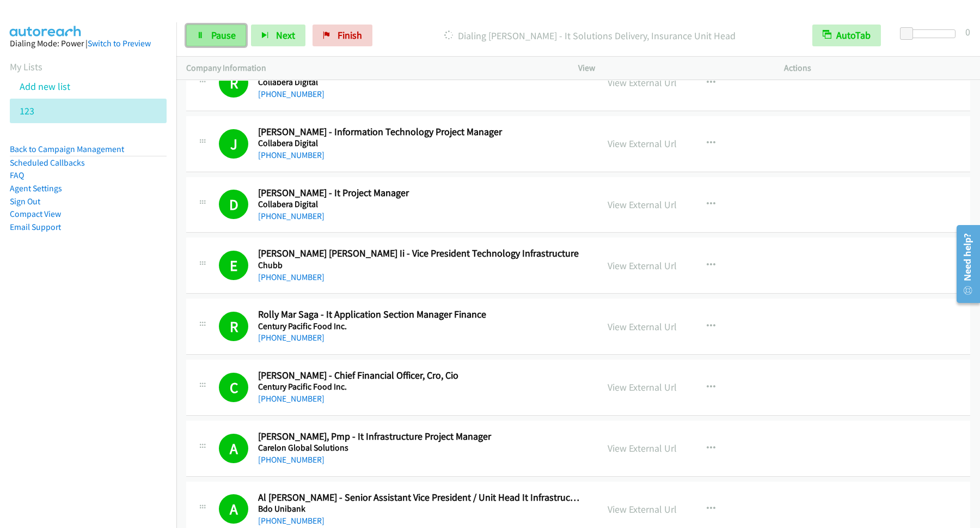
click at [212, 38] on span "Pause" at bounding box center [223, 35] width 25 height 13
click at [234, 37] on span "Start Calls" at bounding box center [232, 35] width 42 height 13
click at [242, 33] on link "Pause" at bounding box center [216, 36] width 60 height 22
